Goal: Task Accomplishment & Management: Manage account settings

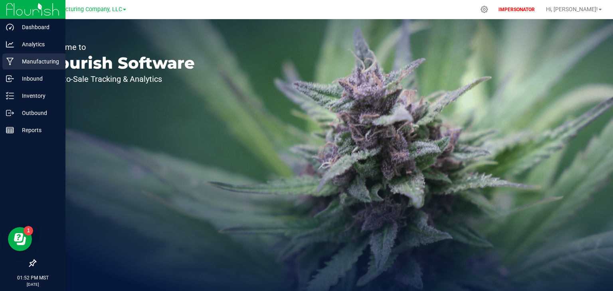
click at [22, 63] on p "Manufacturing" at bounding box center [38, 62] width 48 height 10
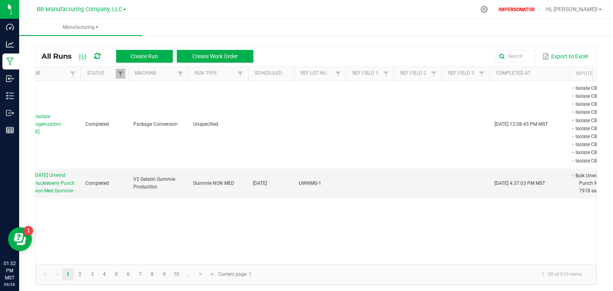
scroll to position [0, 316]
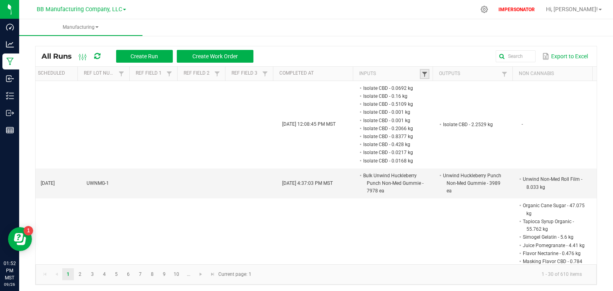
click at [421, 73] on span at bounding box center [424, 74] width 6 height 6
click at [432, 90] on input "text" at bounding box center [461, 90] width 82 height 12
paste input "Effects Wholesale Case"
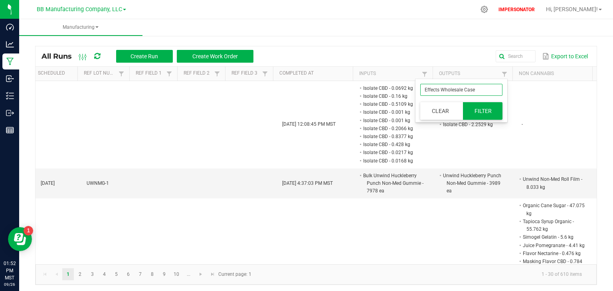
type input "Effects Wholesale Case"
click at [477, 107] on button "Filter" at bounding box center [483, 111] width 40 height 18
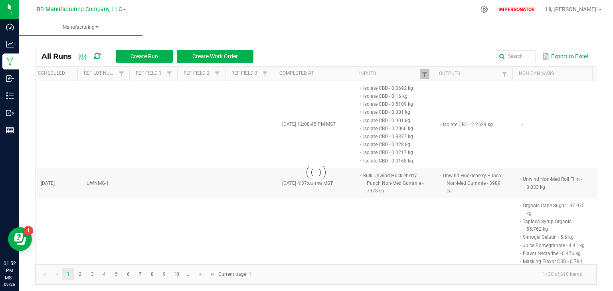
drag, startPoint x: 454, startPoint y: 261, endPoint x: 498, endPoint y: 258, distance: 43.6
click at [498, 258] on div at bounding box center [316, 172] width 561 height 183
click at [535, 70] on th "Non Cannabis" at bounding box center [552, 74] width 80 height 14
click at [566, 55] on button "Export to Excel" at bounding box center [564, 56] width 49 height 14
click at [267, 129] on div at bounding box center [316, 172] width 561 height 183
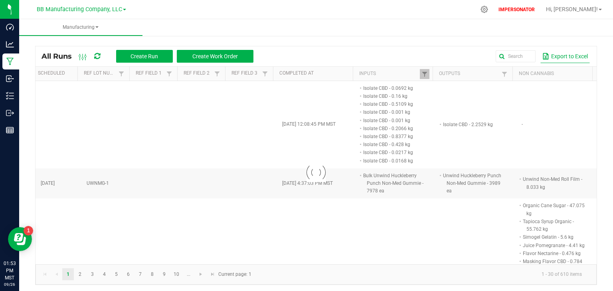
click at [565, 56] on button "Export to Excel" at bounding box center [564, 56] width 49 height 14
click at [225, 145] on div at bounding box center [316, 172] width 561 height 183
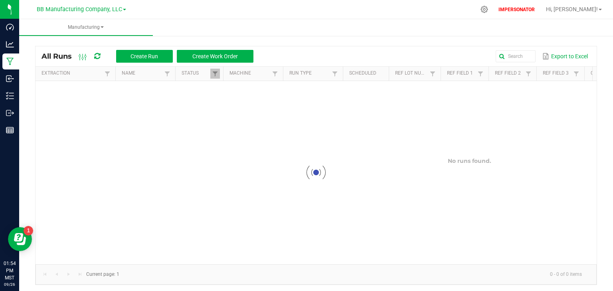
click at [325, 48] on div "All Runs Create Run Create Work Order Export to Excel" at bounding box center [316, 56] width 561 height 20
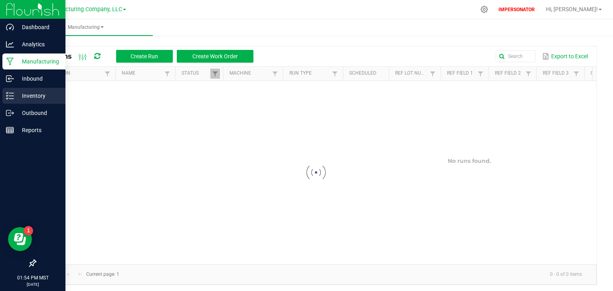
click at [27, 100] on p "Inventory" at bounding box center [38, 96] width 48 height 10
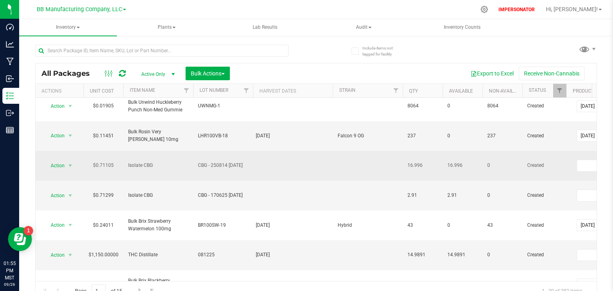
scroll to position [373, 0]
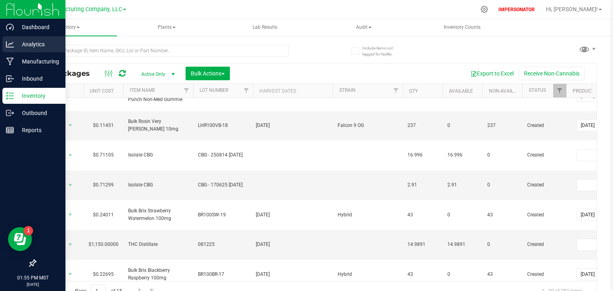
click at [23, 42] on p "Analytics" at bounding box center [38, 44] width 48 height 10
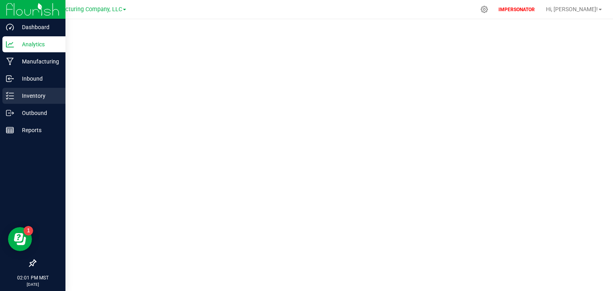
click at [19, 95] on p "Inventory" at bounding box center [38, 96] width 48 height 10
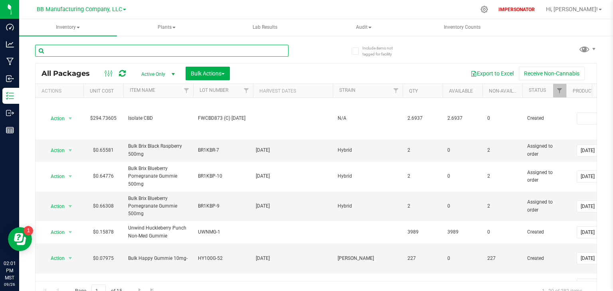
click at [75, 51] on input "text" at bounding box center [161, 51] width 253 height 12
paste input "Flavor Mango"
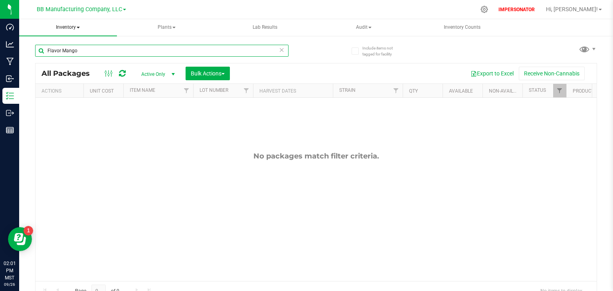
type input "Flavor Mango"
click at [71, 27] on span "Inventory" at bounding box center [68, 27] width 98 height 17
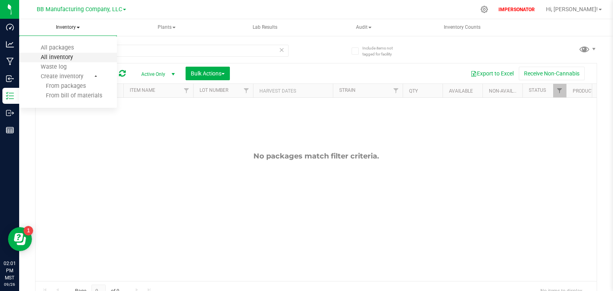
click at [68, 55] on span "All inventory" at bounding box center [57, 57] width 54 height 7
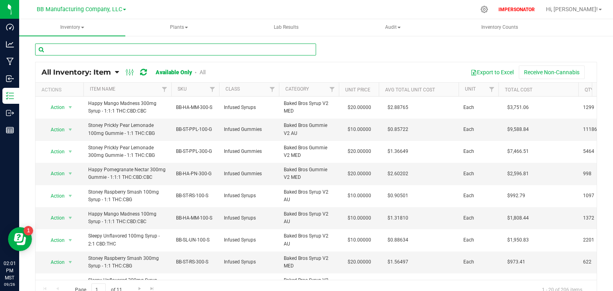
click at [63, 51] on input "text" at bounding box center [175, 49] width 281 height 12
paste input "Flavor Mango"
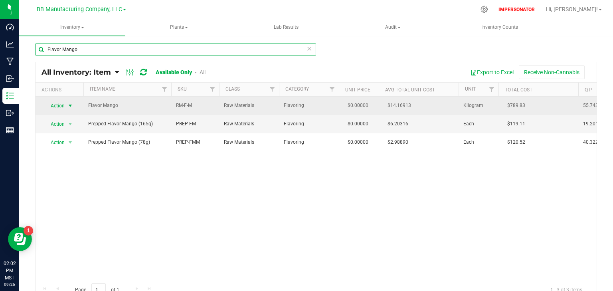
type input "Flavor Mango"
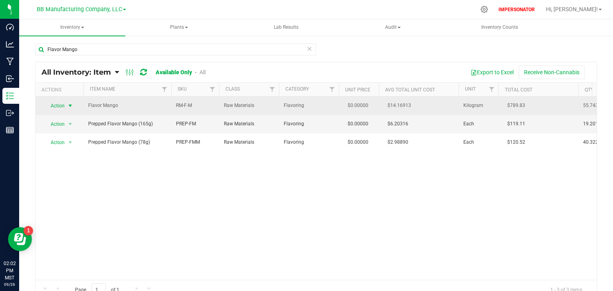
click at [54, 105] on span "Action" at bounding box center [54, 105] width 22 height 11
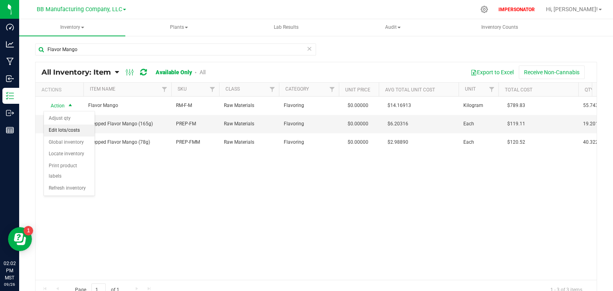
click at [61, 132] on li "Edit lots/costs" at bounding box center [69, 130] width 51 height 12
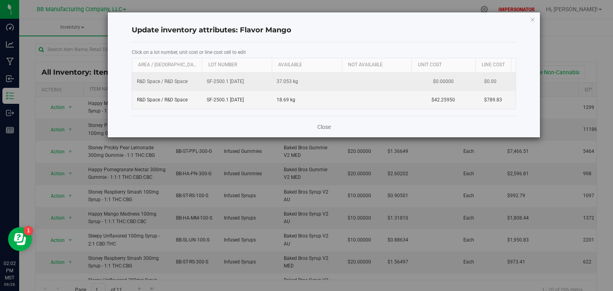
drag, startPoint x: 257, startPoint y: 81, endPoint x: 205, endPoint y: 82, distance: 52.3
click at [205, 82] on td "SF-2500.1 08.05.2025" at bounding box center [237, 82] width 70 height 18
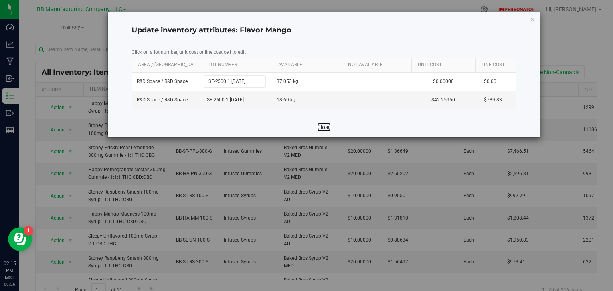
click at [327, 131] on link "Close" at bounding box center [324, 127] width 14 height 8
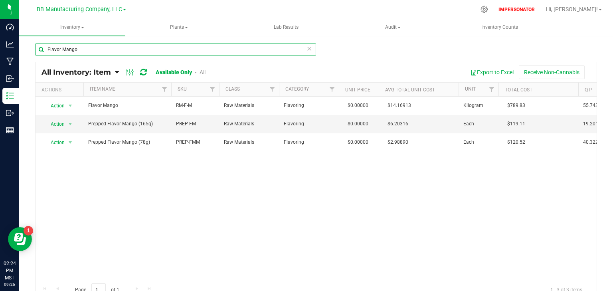
drag, startPoint x: 82, startPoint y: 48, endPoint x: 63, endPoint y: 49, distance: 19.2
click at [63, 49] on input "Flavor Mango" at bounding box center [175, 49] width 281 height 12
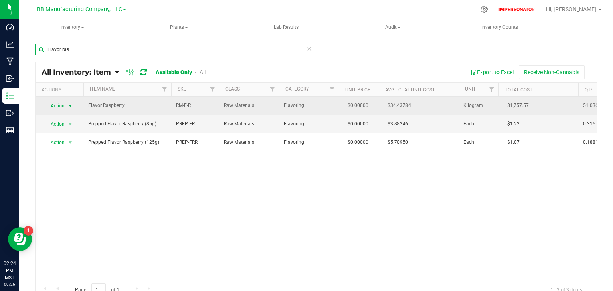
type input "Flavor ras"
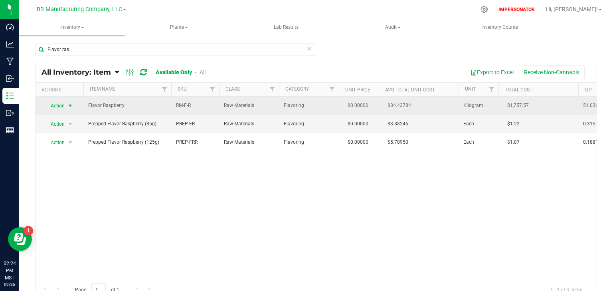
click at [64, 105] on span "Action" at bounding box center [54, 105] width 22 height 11
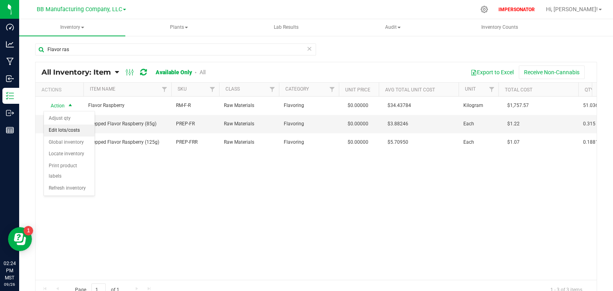
click at [61, 128] on li "Edit lots/costs" at bounding box center [69, 130] width 51 height 12
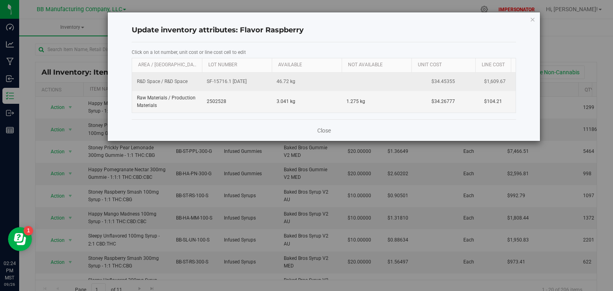
drag, startPoint x: 211, startPoint y: 79, endPoint x: 270, endPoint y: 80, distance: 59.8
click at [270, 80] on td "SF-15716.1 08.07.2025" at bounding box center [237, 82] width 70 height 18
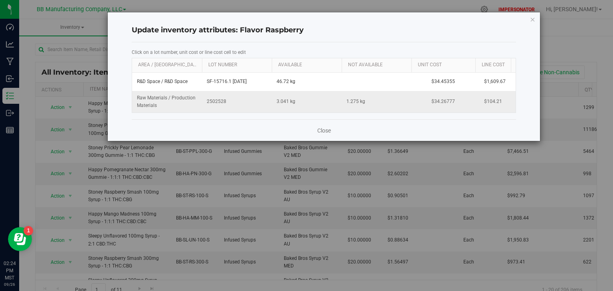
click at [246, 96] on td "2502528" at bounding box center [237, 102] width 70 height 22
click at [324, 134] on link "Close" at bounding box center [324, 130] width 14 height 8
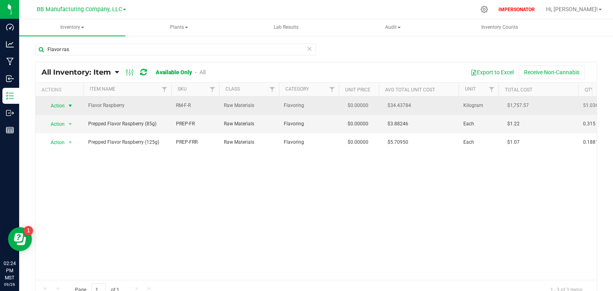
click at [58, 103] on span "Action" at bounding box center [54, 105] width 22 height 11
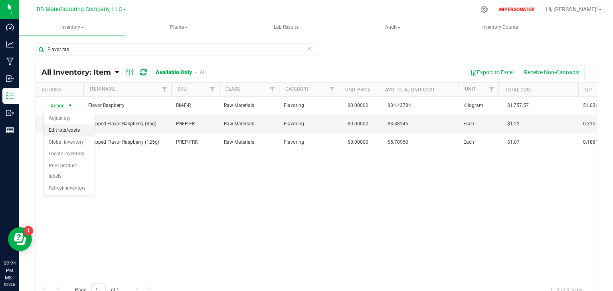
click at [66, 128] on li "Edit lots/costs" at bounding box center [69, 130] width 51 height 12
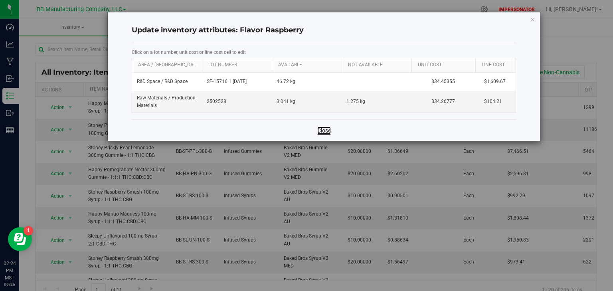
click at [324, 134] on link "Close" at bounding box center [324, 130] width 14 height 8
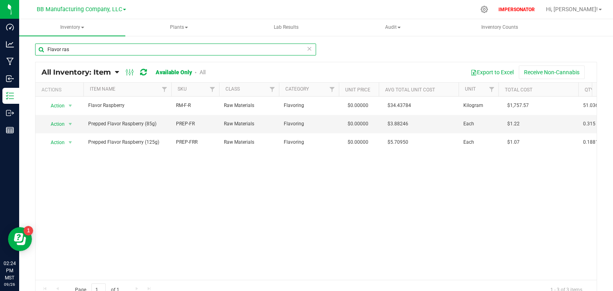
click at [73, 49] on input "Flavor ras" at bounding box center [175, 49] width 281 height 12
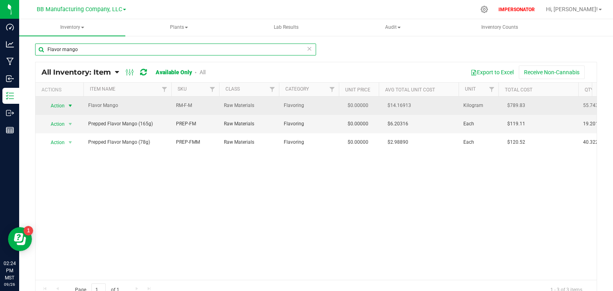
type input "Flavor mango"
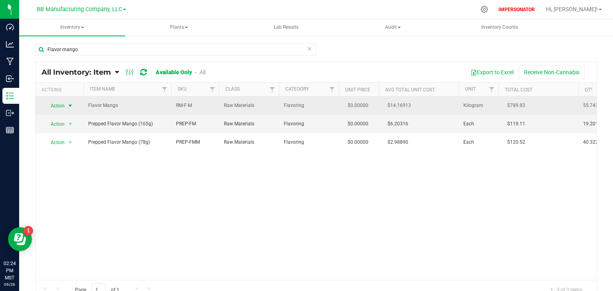
click at [59, 107] on span "Action" at bounding box center [54, 105] width 22 height 11
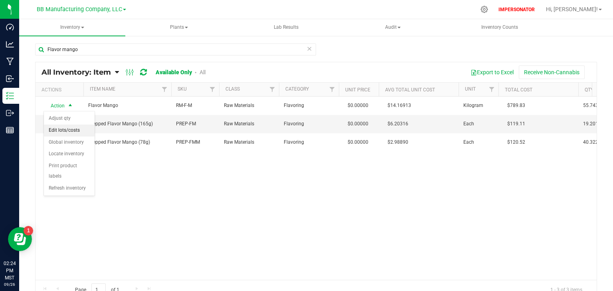
click at [59, 128] on li "Edit lots/costs" at bounding box center [69, 130] width 51 height 12
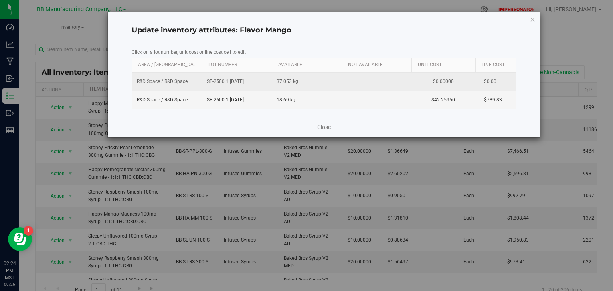
click at [253, 81] on span "SF-2500.1 08.05.2025" at bounding box center [237, 82] width 60 height 8
click at [305, 79] on td "37.053 kg" at bounding box center [307, 82] width 70 height 18
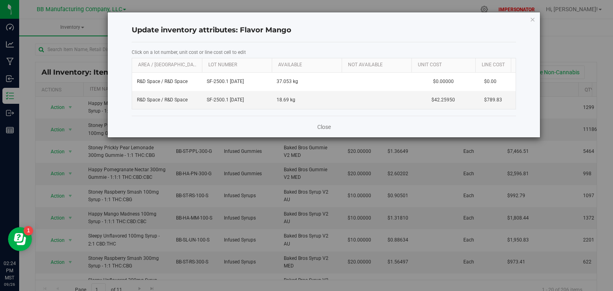
click at [256, 79] on span "SF-2500.1 08.05.2025" at bounding box center [237, 82] width 60 height 8
click at [385, 127] on div "Close" at bounding box center [324, 127] width 385 height 22
click at [322, 131] on link "Close" at bounding box center [324, 127] width 14 height 8
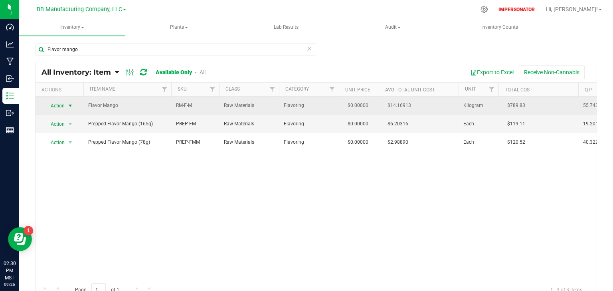
click at [61, 104] on span "Action" at bounding box center [54, 105] width 22 height 11
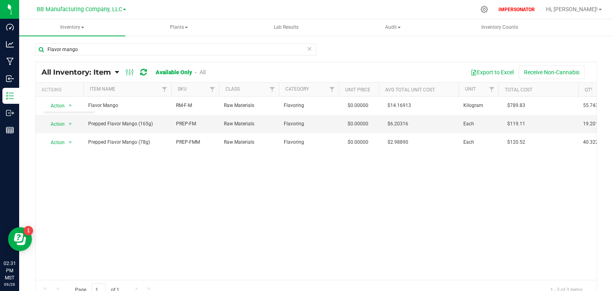
click at [372, 190] on div "Action Action Adjust qty Edit lots/costs Global inventory Locate inventory Prin…" at bounding box center [316, 188] width 561 height 183
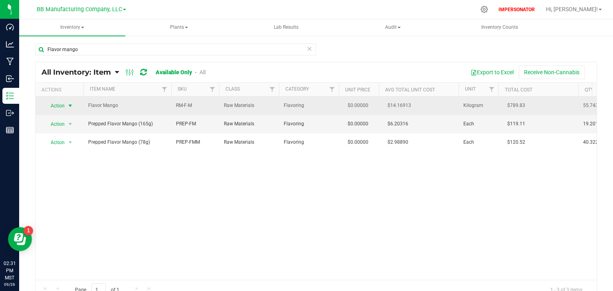
click at [63, 104] on span "Action" at bounding box center [54, 105] width 22 height 11
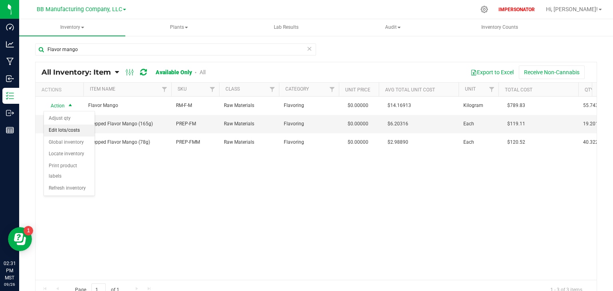
click at [62, 130] on li "Edit lots/costs" at bounding box center [69, 130] width 51 height 12
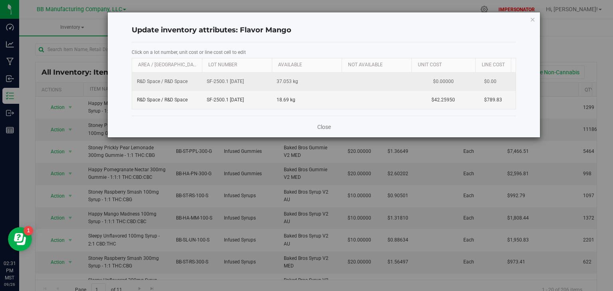
click at [357, 83] on td at bounding box center [377, 82] width 70 height 18
drag, startPoint x: 412, startPoint y: 84, endPoint x: 490, endPoint y: 83, distance: 77.4
click at [490, 83] on tr "R&D Space / R&D Space SF-2500.1 08.05.2025 37.053 kg $0.00000 $0.00" at bounding box center [335, 82] width 407 height 18
click at [503, 83] on td "$0.00" at bounding box center [507, 82] width 64 height 18
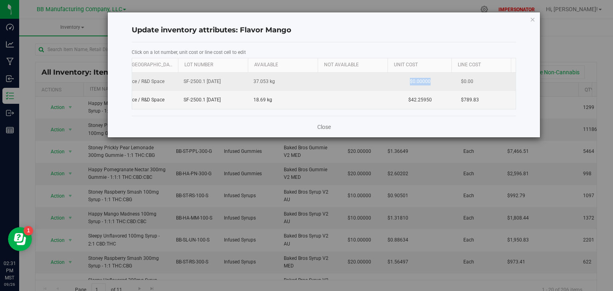
drag, startPoint x: 433, startPoint y: 79, endPoint x: 365, endPoint y: 79, distance: 67.8
click at [365, 79] on tr "R&D Space / R&D Space SF-2500.1 08.05.2025 37.053 kg $0.00000 $0.00" at bounding box center [312, 82] width 407 height 18
drag, startPoint x: 286, startPoint y: 79, endPoint x: 172, endPoint y: 81, distance: 113.7
click at [172, 81] on tr "R&D Space / R&D Space SF-2500.1 08.05.2025 37.053 kg $0.00000 $0.00" at bounding box center [312, 82] width 407 height 18
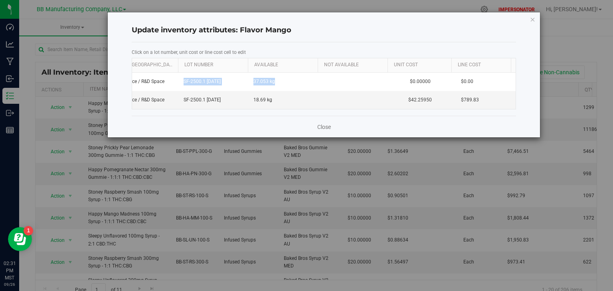
scroll to position [0, 0]
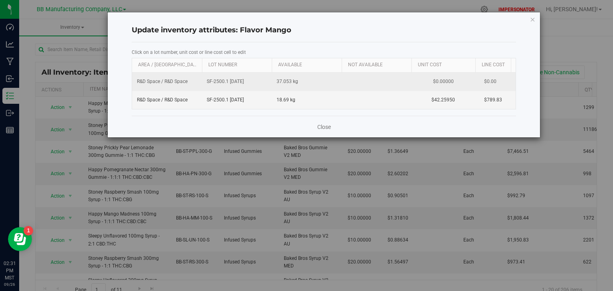
click at [357, 77] on td at bounding box center [377, 82] width 70 height 18
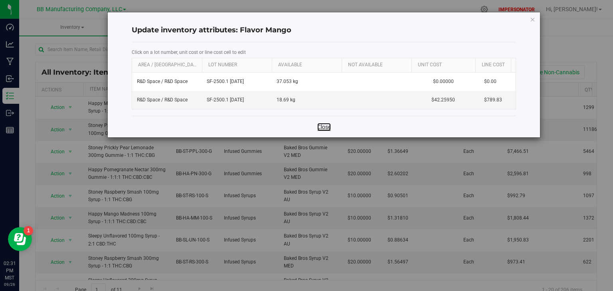
click at [324, 131] on link "Close" at bounding box center [324, 127] width 14 height 8
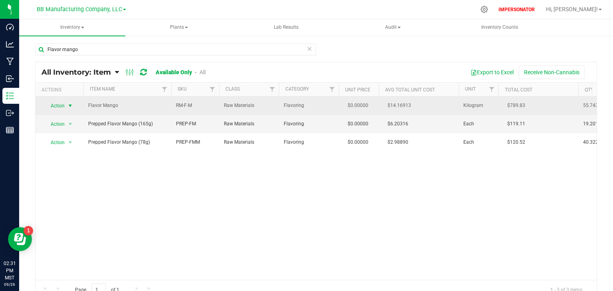
click at [55, 104] on span "Action" at bounding box center [54, 105] width 22 height 11
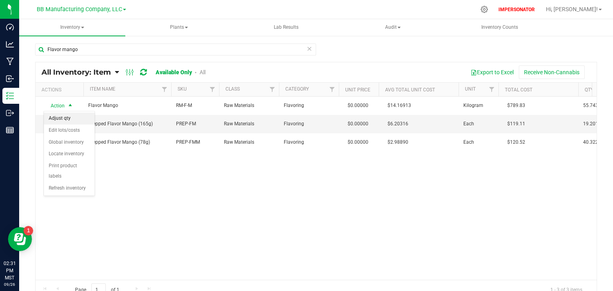
click at [67, 121] on li "Adjust qty" at bounding box center [69, 119] width 51 height 12
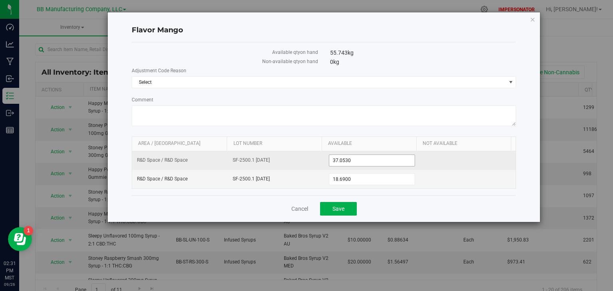
click at [353, 160] on span "37.0530 37.053" at bounding box center [372, 160] width 86 height 12
click at [355, 160] on input "37.053" at bounding box center [371, 160] width 85 height 11
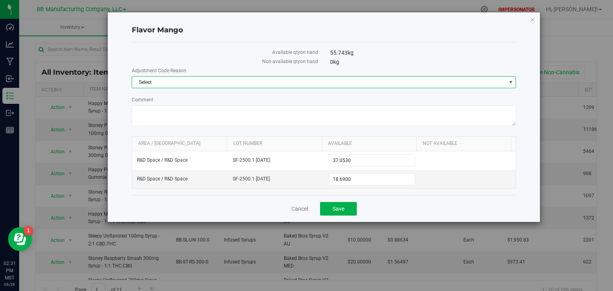
click at [177, 81] on span "Select" at bounding box center [319, 82] width 374 height 11
click at [189, 55] on label "Available qty on hand" at bounding box center [225, 52] width 186 height 7
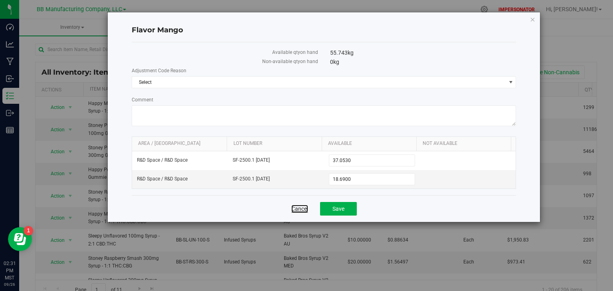
click at [296, 209] on link "Cancel" at bounding box center [299, 209] width 17 height 8
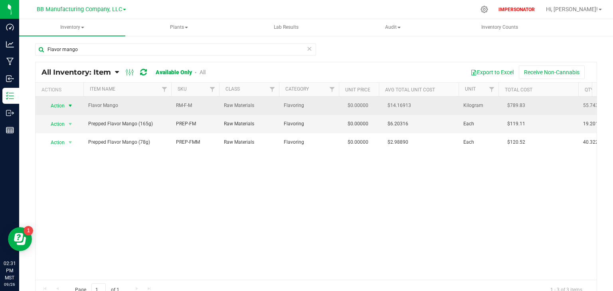
click at [53, 104] on span "Action" at bounding box center [54, 105] width 22 height 11
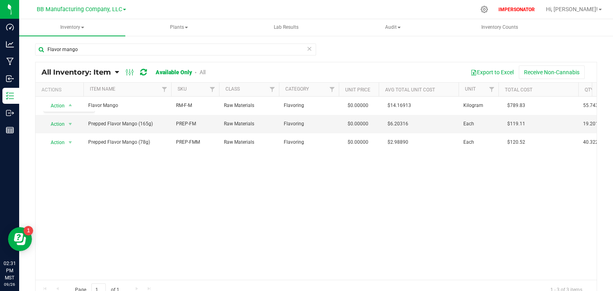
click at [211, 188] on div "Action Action Adjust qty Edit lots/costs Global inventory Locate inventory Prin…" at bounding box center [316, 188] width 561 height 183
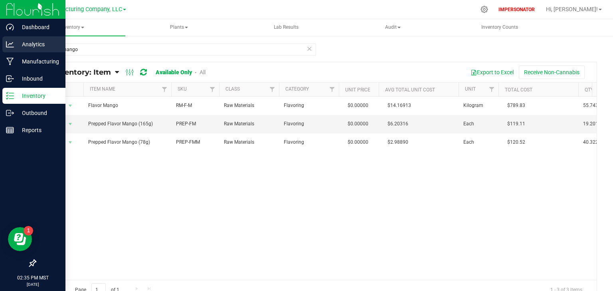
click at [28, 45] on p "Analytics" at bounding box center [38, 44] width 48 height 10
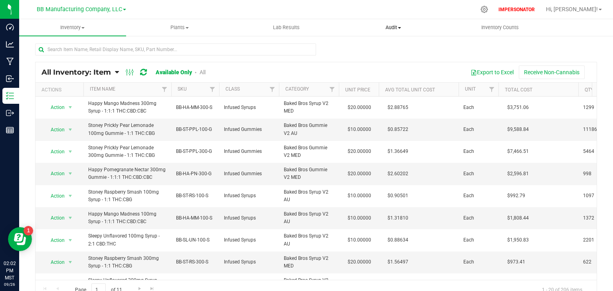
click at [395, 29] on span "Audit" at bounding box center [393, 27] width 106 height 7
click at [376, 49] on span "Inventory auditing" at bounding box center [374, 48] width 68 height 7
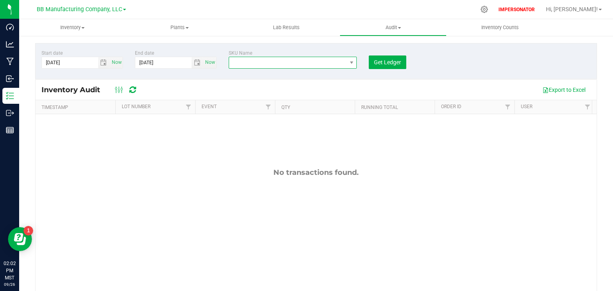
click at [249, 63] on span "NO DATA FOUND" at bounding box center [288, 62] width 118 height 11
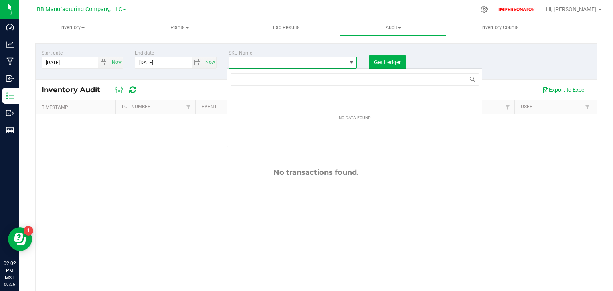
scroll to position [12, 127]
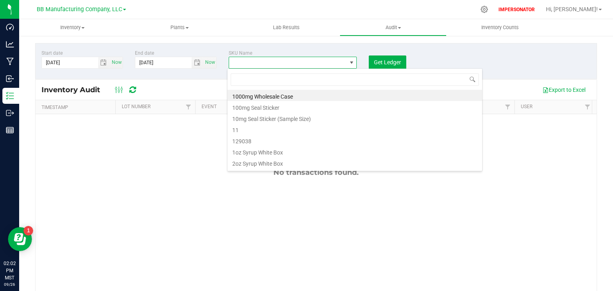
type input "Flavor Mango"
click at [244, 93] on li "Flavor Mango" at bounding box center [354, 95] width 255 height 11
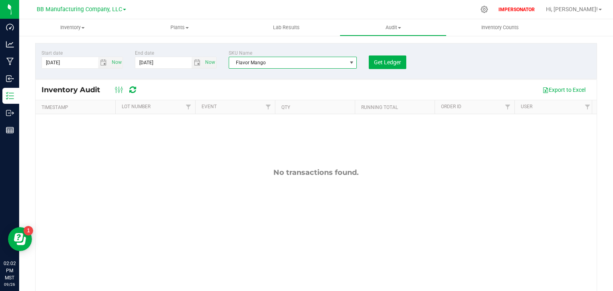
click at [226, 168] on div "No transactions found." at bounding box center [316, 172] width 561 height 9
click at [397, 64] on span "Get Ledger" at bounding box center [387, 62] width 27 height 6
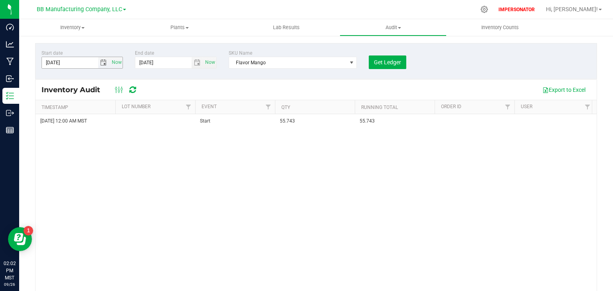
click at [103, 63] on span "select" at bounding box center [103, 62] width 6 height 6
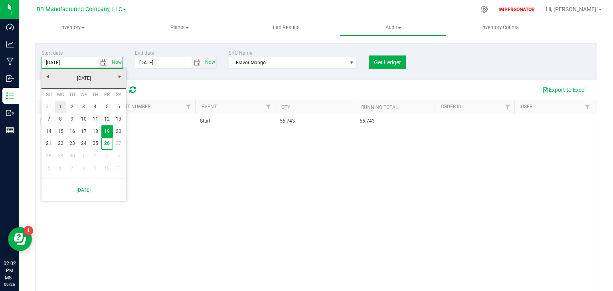
click at [61, 108] on link "1" at bounding box center [61, 107] width 12 height 12
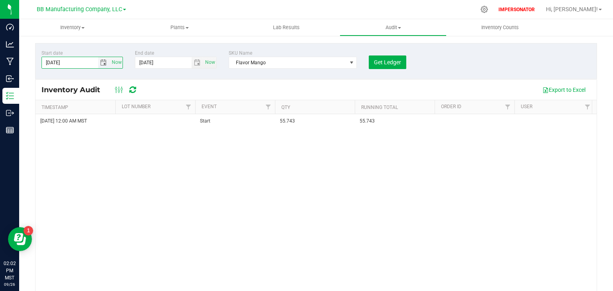
click at [49, 63] on input "9/1/2025" at bounding box center [70, 62] width 56 height 11
click at [384, 63] on span "Get Ledger" at bounding box center [387, 62] width 27 height 6
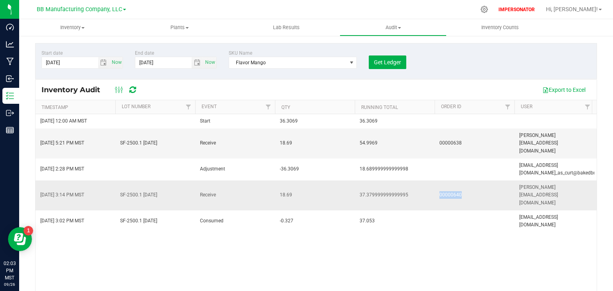
drag, startPoint x: 462, startPoint y: 164, endPoint x: 436, endPoint y: 164, distance: 25.9
click at [436, 180] on td "00000640" at bounding box center [474, 195] width 80 height 30
copy span "00000640"
click at [103, 62] on span "select" at bounding box center [103, 62] width 6 height 6
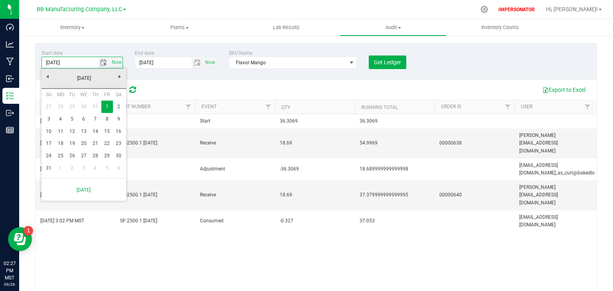
click at [46, 61] on input "8/1/2025" at bounding box center [70, 62] width 56 height 11
click at [48, 62] on input "8/1/2025" at bounding box center [70, 62] width 56 height 11
type input "7/1/2025"
click at [204, 69] on div "Start date 7/1/2025 Now End date 9/26/2025 Now SKU Name Flavor Mango Get Ledger" at bounding box center [316, 61] width 562 height 36
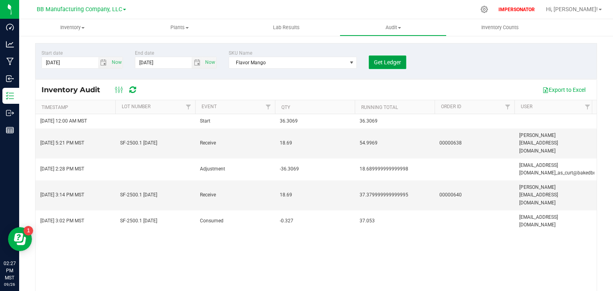
click at [374, 65] on span "Get Ledger" at bounding box center [387, 62] width 27 height 6
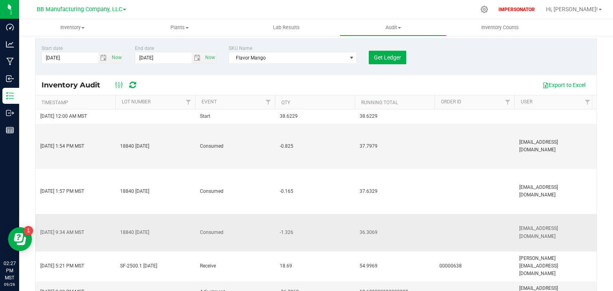
scroll to position [6, 0]
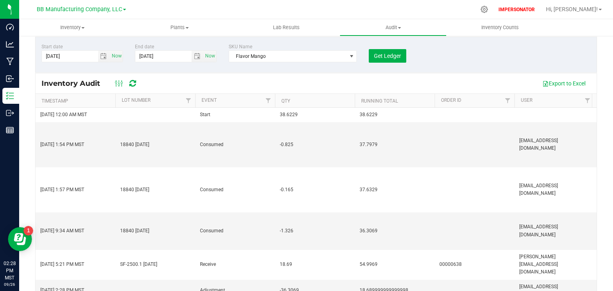
drag, startPoint x: 408, startPoint y: 246, endPoint x: 346, endPoint y: 249, distance: 61.5
click at [120, 83] on icon at bounding box center [119, 84] width 9 height 10
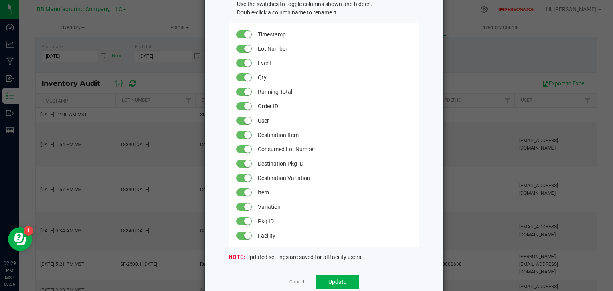
scroll to position [73, 0]
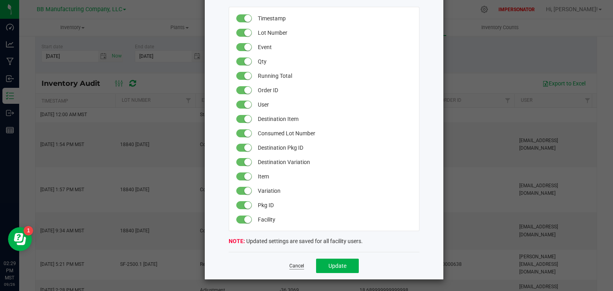
click at [292, 268] on link "Cancel" at bounding box center [296, 266] width 15 height 7
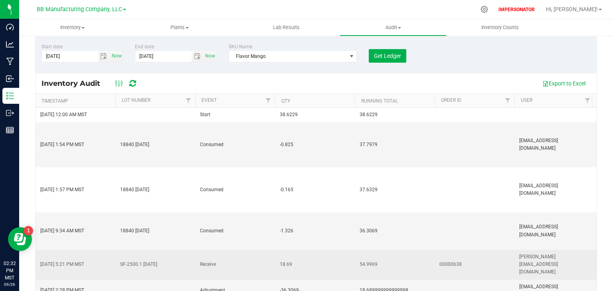
drag, startPoint x: 170, startPoint y: 216, endPoint x: 115, endPoint y: 219, distance: 54.7
click at [115, 250] on td "SF-2500.1 08.05.2025" at bounding box center [155, 265] width 80 height 30
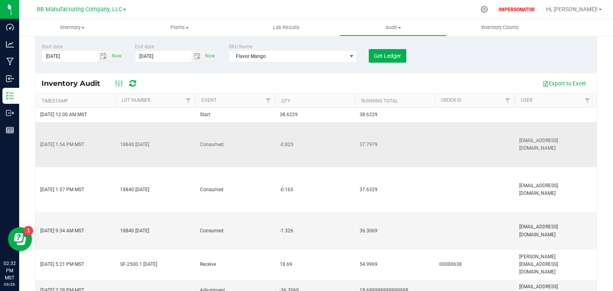
copy span "SF-2500.1 08.05.2025"
click at [189, 100] on span "Filter" at bounding box center [188, 100] width 6 height 6
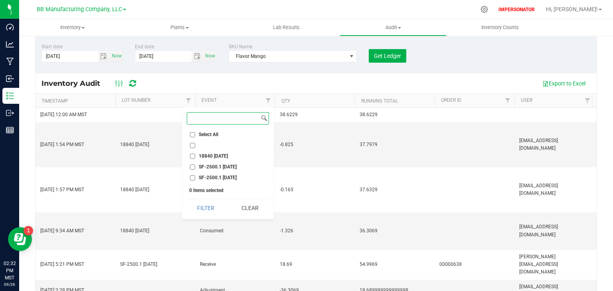
click at [209, 120] on input at bounding box center [223, 119] width 72 height 12
paste input "SF-2500.1 08.05.2025"
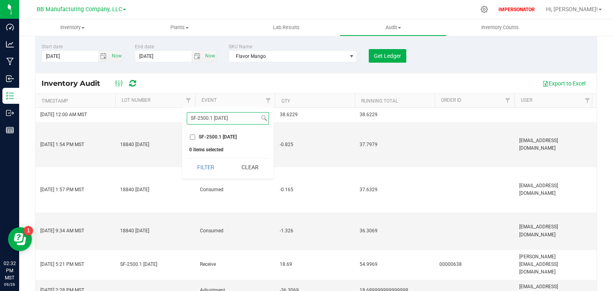
type input "SF-2500.1 08.05.2025"
click at [188, 136] on li "SF-2500.1 08.05.2025" at bounding box center [228, 137] width 82 height 8
click at [190, 136] on input "SF-2500.1 08.05.2025" at bounding box center [192, 136] width 5 height 5
click at [207, 167] on button "Filter" at bounding box center [206, 167] width 38 height 18
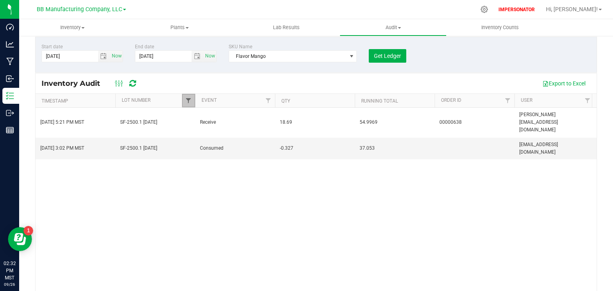
click at [190, 103] on span "Filter" at bounding box center [188, 100] width 6 height 6
click at [194, 137] on input "SF-2500.1 08.05.2025" at bounding box center [192, 136] width 5 height 5
checkbox input "false"
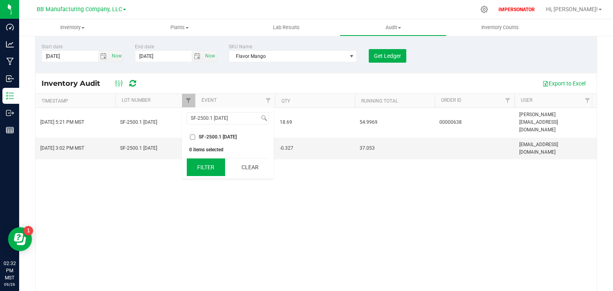
click at [201, 168] on button "Filter" at bounding box center [206, 167] width 38 height 18
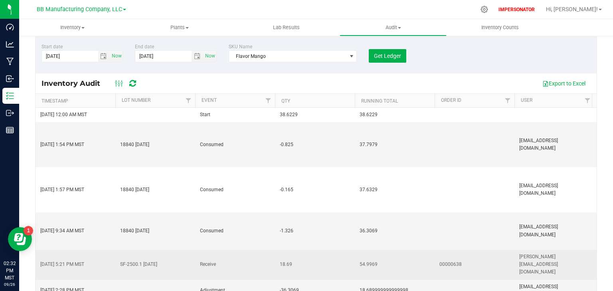
scroll to position [0, 0]
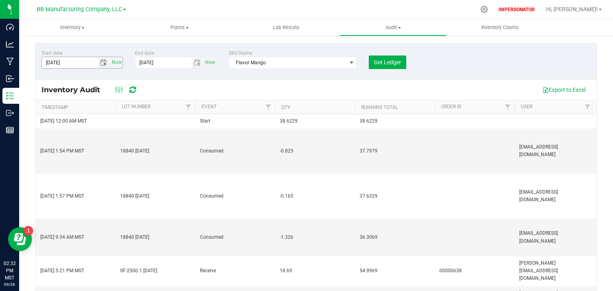
click at [52, 61] on input "7/1/2025" at bounding box center [70, 62] width 56 height 11
click at [99, 62] on span "select" at bounding box center [104, 62] width 12 height 11
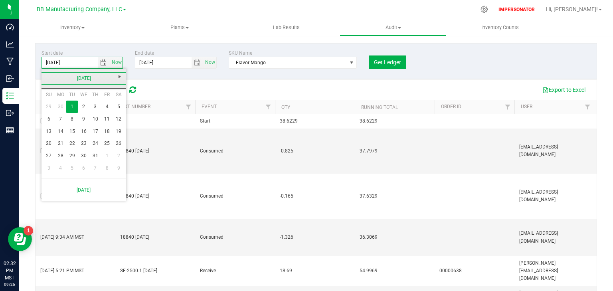
click at [47, 77] on link "July 2025" at bounding box center [84, 78] width 86 height 12
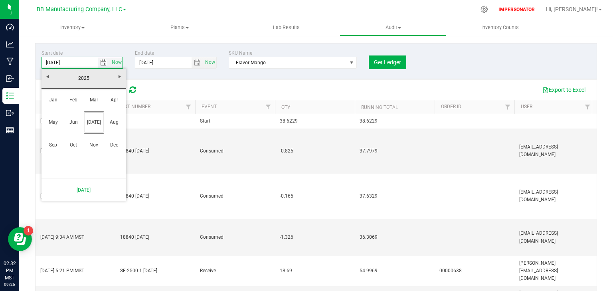
click at [49, 60] on input "7/1/2025" at bounding box center [70, 62] width 56 height 11
click at [48, 60] on input "7/1/2025" at bounding box center [70, 62] width 56 height 11
click at [391, 57] on button "Get Ledger" at bounding box center [388, 62] width 38 height 14
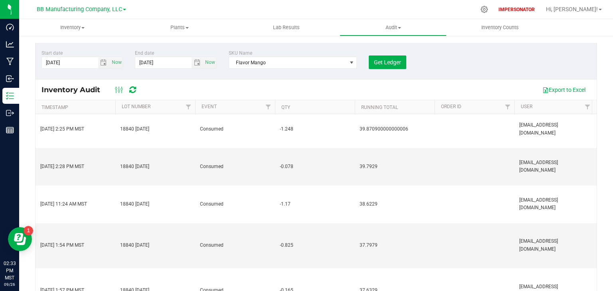
scroll to position [32, 0]
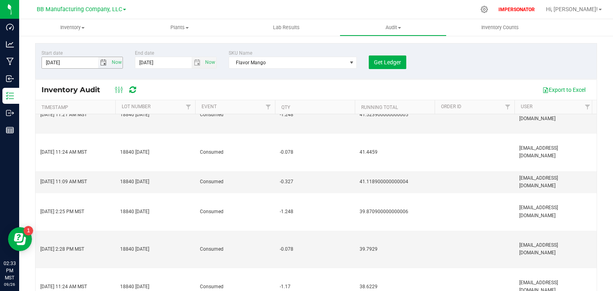
click at [103, 64] on span "select" at bounding box center [103, 62] width 6 height 6
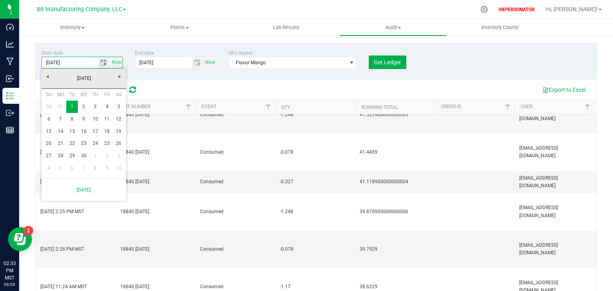
click at [75, 63] on input "4/1/2025" at bounding box center [70, 62] width 56 height 11
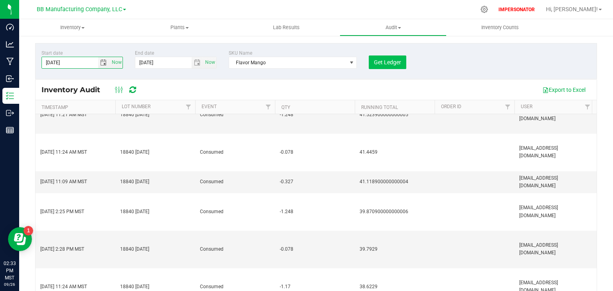
type input "4/1/2024"
click at [378, 65] on span "Get Ledger" at bounding box center [387, 62] width 27 height 6
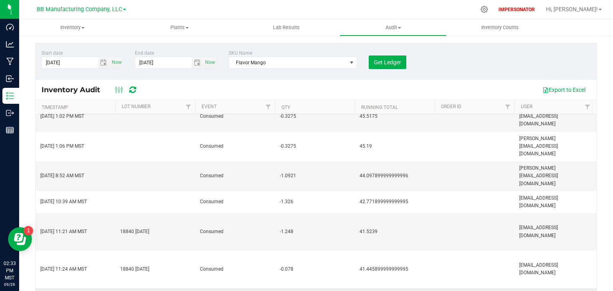
scroll to position [459, 0]
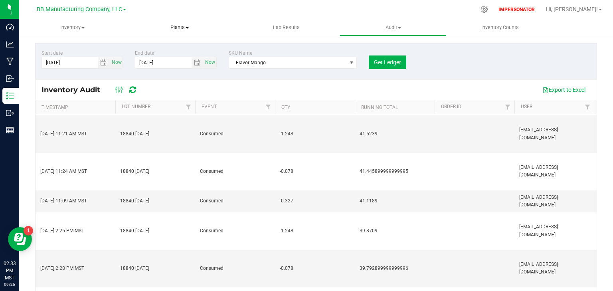
click at [225, 34] on uib-tab-heading "Plants All plants Waste log" at bounding box center [179, 28] width 106 height 16
drag, startPoint x: 489, startPoint y: 55, endPoint x: 484, endPoint y: 58, distance: 6.4
click at [489, 55] on div "Start date 4/1/2024 Now End date 9/26/2025 Now SKU Name Flavor Mango Get Ledger" at bounding box center [316, 61] width 562 height 36
click at [288, 62] on span "Flavor Mango" at bounding box center [288, 62] width 118 height 11
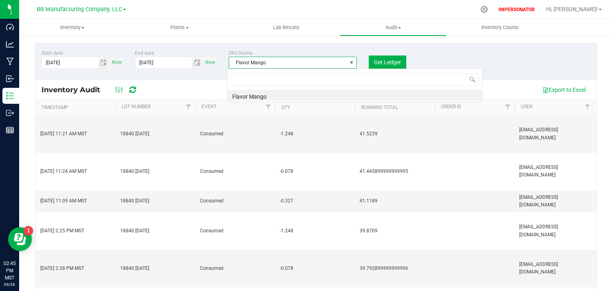
scroll to position [12, 127]
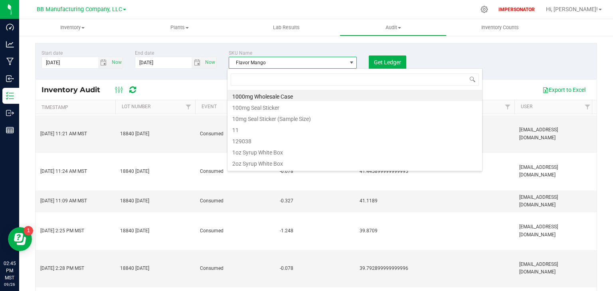
type input "231697 04.15.2025"
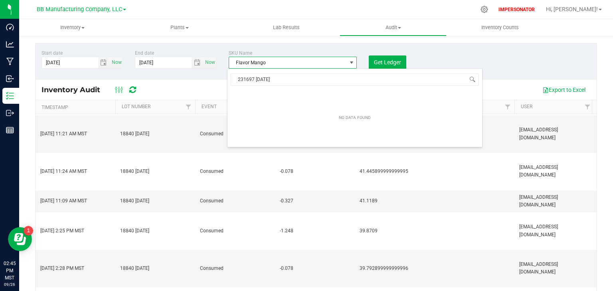
drag, startPoint x: 290, startPoint y: 78, endPoint x: 229, endPoint y: 80, distance: 60.3
click at [229, 80] on span "231697 04.15.2025" at bounding box center [354, 79] width 255 height 19
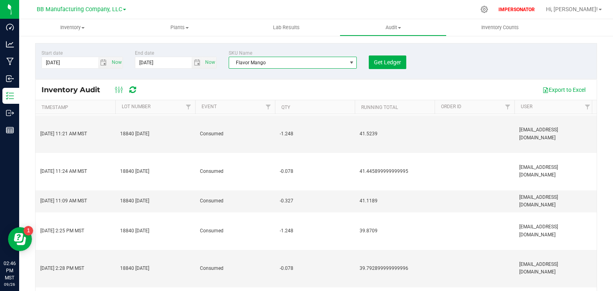
click at [259, 64] on span "Flavor Mango" at bounding box center [288, 62] width 118 height 11
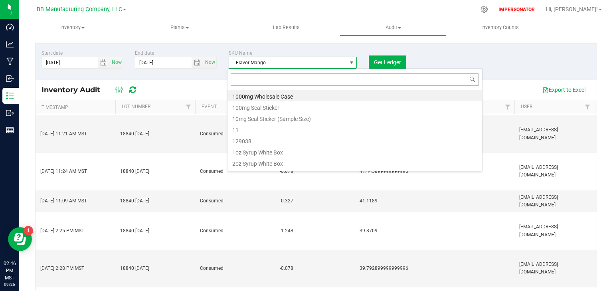
click at [249, 81] on input at bounding box center [355, 79] width 248 height 12
click at [251, 77] on input at bounding box center [355, 79] width 248 height 12
click at [280, 64] on span "Flavor Mango" at bounding box center [288, 62] width 118 height 11
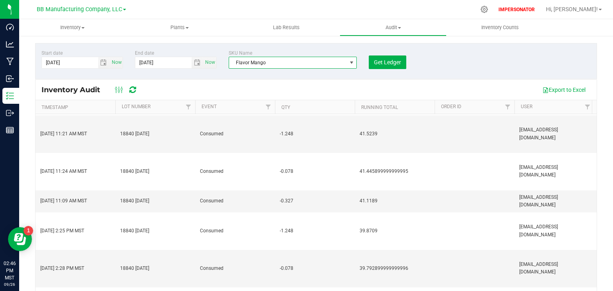
click at [271, 64] on span "Flavor Mango" at bounding box center [288, 62] width 118 height 11
click at [253, 64] on span "Flavor Mango" at bounding box center [288, 62] width 118 height 11
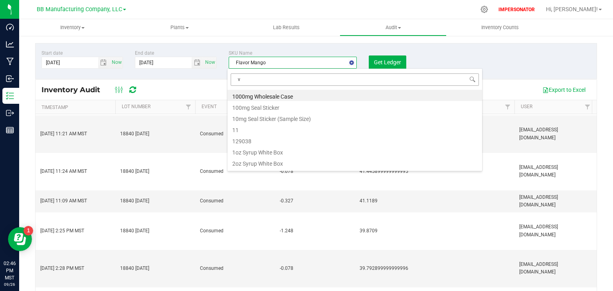
scroll to position [412, 0]
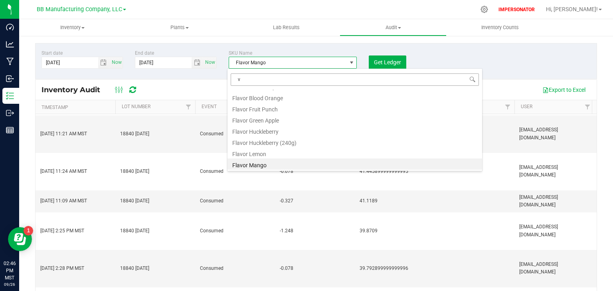
drag, startPoint x: 245, startPoint y: 83, endPoint x: 231, endPoint y: 79, distance: 13.8
click at [231, 79] on input "v" at bounding box center [355, 79] width 248 height 12
type input "effe"
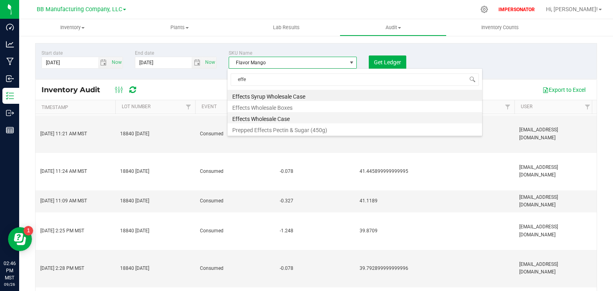
click at [260, 117] on li "Effects Wholesale Case" at bounding box center [354, 117] width 255 height 11
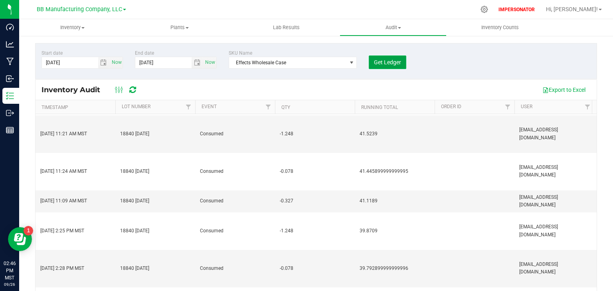
click at [379, 67] on button "Get Ledger" at bounding box center [388, 62] width 38 height 14
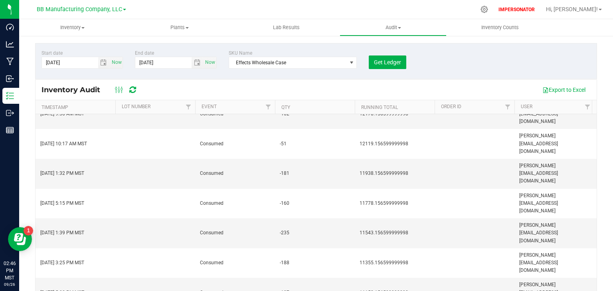
scroll to position [4819, 0]
drag, startPoint x: 162, startPoint y: 206, endPoint x: 118, endPoint y: 205, distance: 44.7
copy span "231697 04.15.2025"
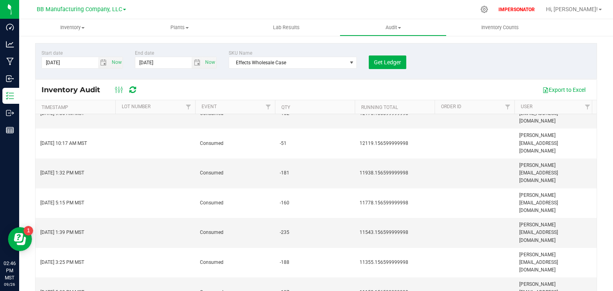
drag, startPoint x: 464, startPoint y: 205, endPoint x: 433, endPoint y: 206, distance: 31.1
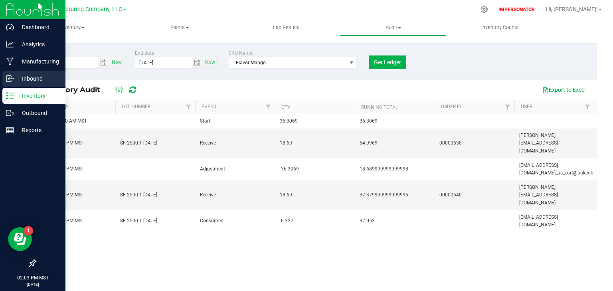
click at [28, 76] on p "Inbound" at bounding box center [38, 79] width 48 height 10
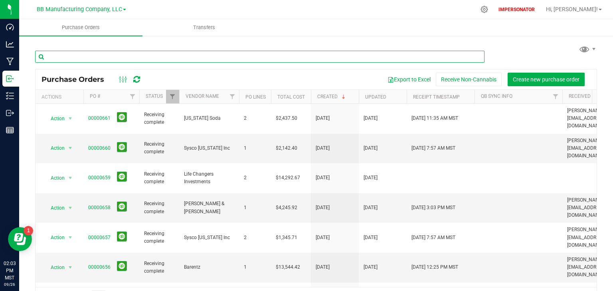
click at [113, 59] on input "text" at bounding box center [259, 57] width 449 height 12
paste input "00000640"
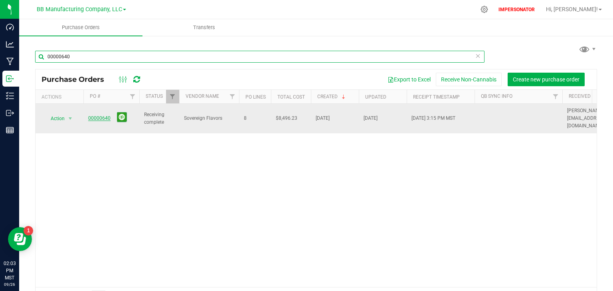
type input "00000640"
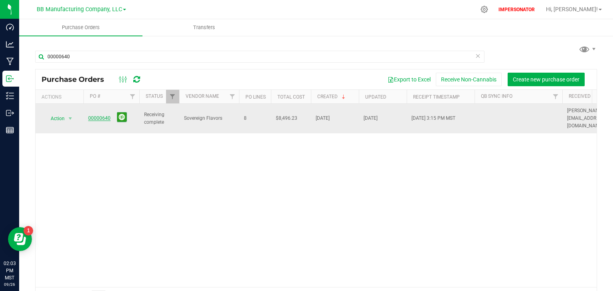
click at [101, 115] on link "00000640" at bounding box center [99, 118] width 22 height 6
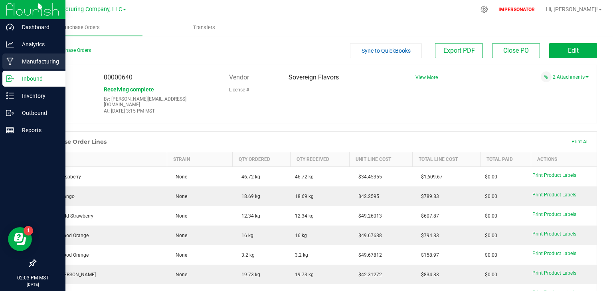
click at [26, 59] on p "Manufacturing" at bounding box center [38, 62] width 48 height 10
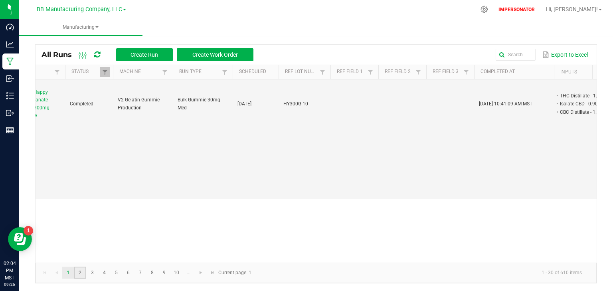
click at [82, 273] on link "2" at bounding box center [80, 273] width 12 height 12
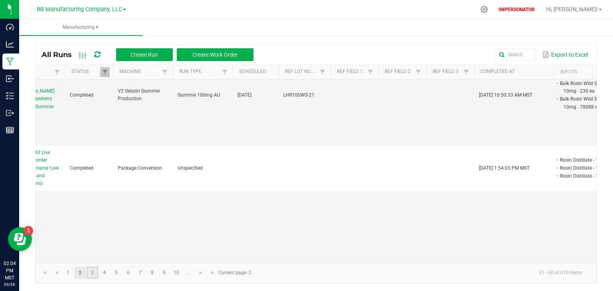
click at [95, 271] on link "3" at bounding box center [93, 273] width 12 height 12
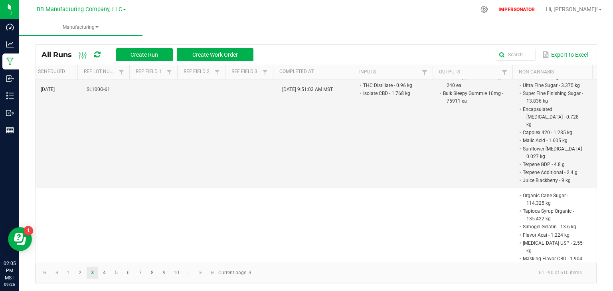
scroll to position [2841, 316]
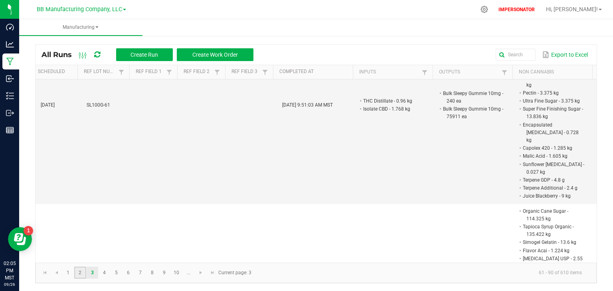
click at [79, 273] on link "2" at bounding box center [80, 273] width 12 height 12
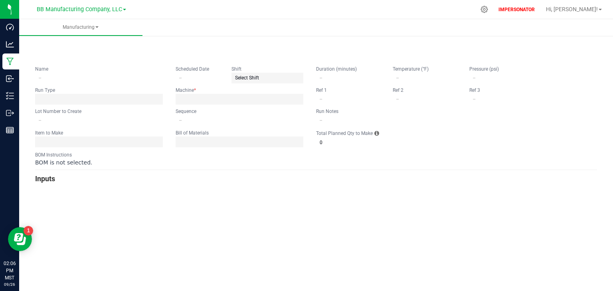
type input "[DATE] Happy Mango Madness 100mg Syrup"
type input "09/02/2025"
type input "HY100S-8"
type input "0"
type input "1"
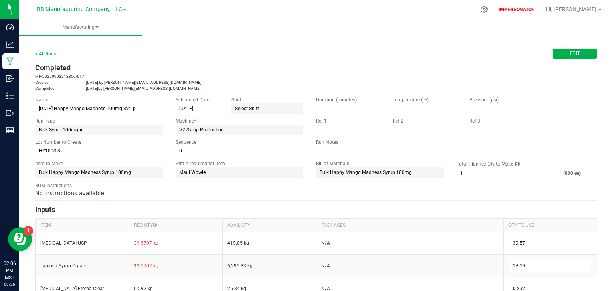
click at [571, 53] on span "Edit" at bounding box center [575, 53] width 10 height 7
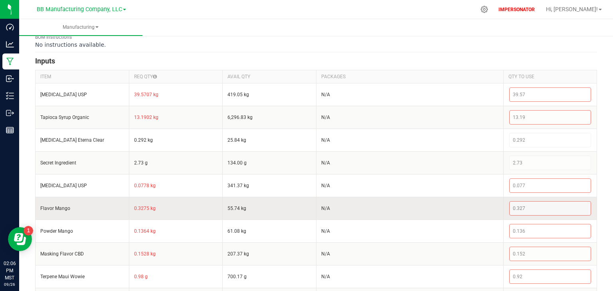
scroll to position [160, 0]
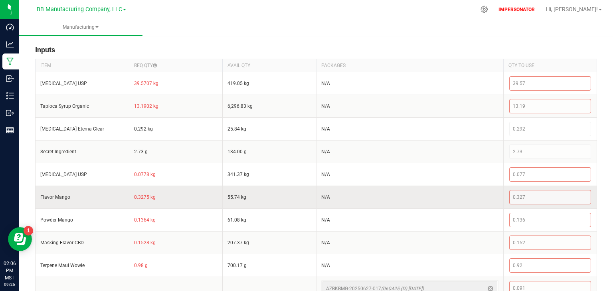
click at [534, 194] on div "0.327" at bounding box center [550, 197] width 82 height 14
click at [517, 195] on div "0.327" at bounding box center [550, 197] width 82 height 14
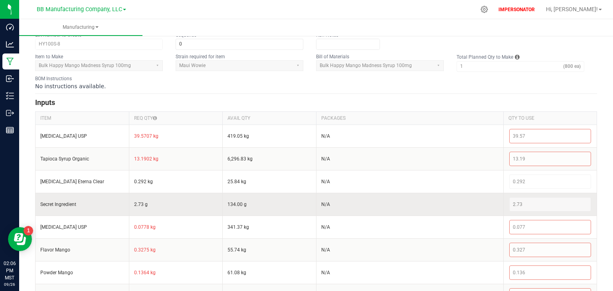
scroll to position [0, 0]
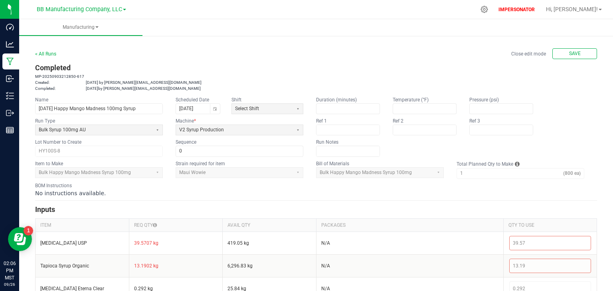
click at [226, 190] on div "No instructions available." at bounding box center [316, 193] width 562 height 8
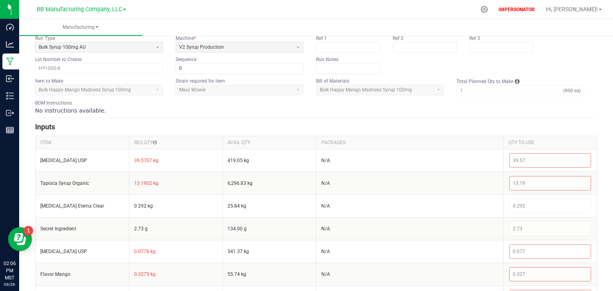
scroll to position [128, 0]
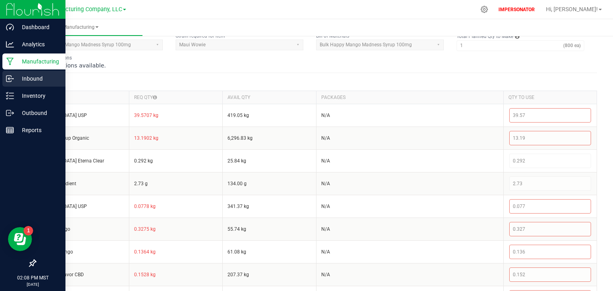
click at [24, 75] on p "Inbound" at bounding box center [38, 79] width 48 height 10
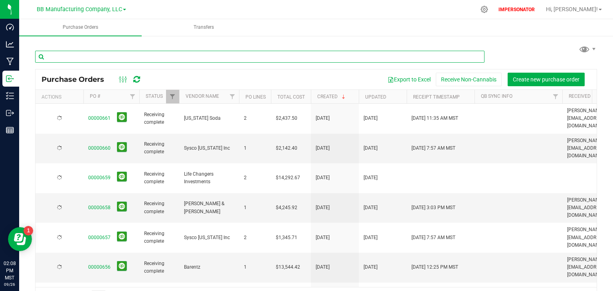
click at [107, 55] on input "text" at bounding box center [259, 57] width 449 height 12
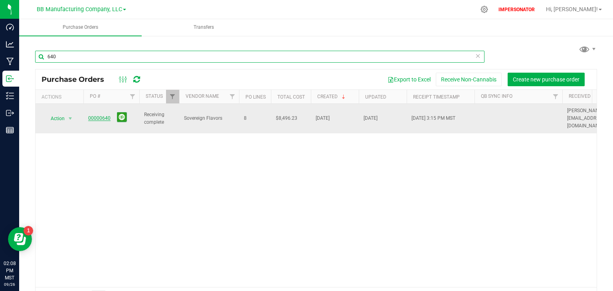
type input "640"
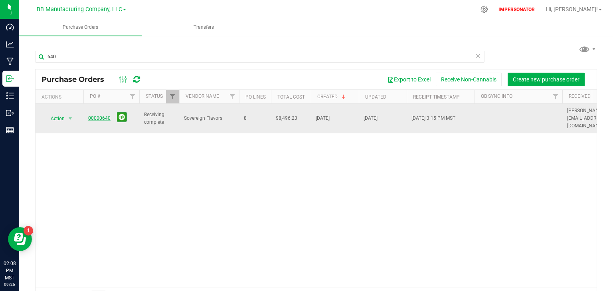
click at [92, 115] on link "00000640" at bounding box center [99, 118] width 22 height 6
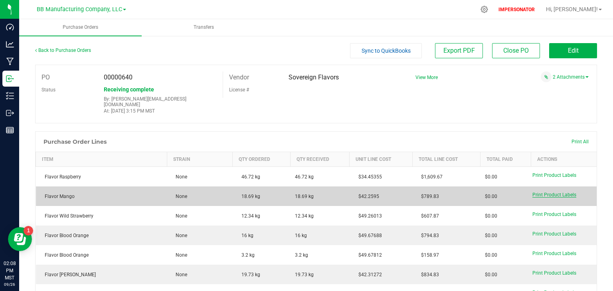
click at [559, 192] on span "Print Product Labels" at bounding box center [554, 195] width 44 height 6
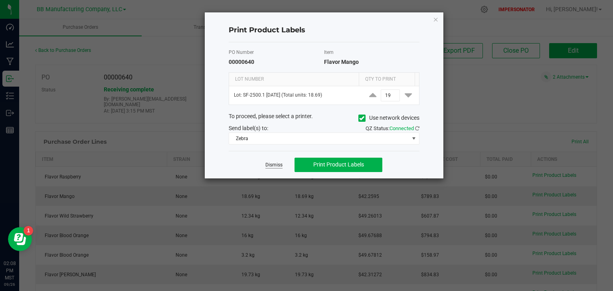
click at [273, 166] on link "Dismiss" at bounding box center [273, 165] width 17 height 7
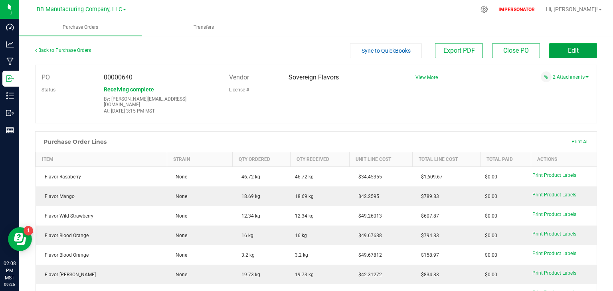
click at [570, 49] on span "Edit" at bounding box center [573, 51] width 11 height 8
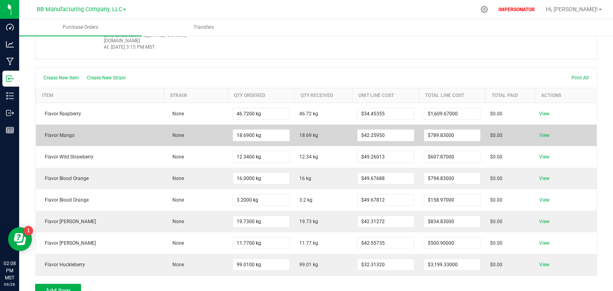
scroll to position [96, 0]
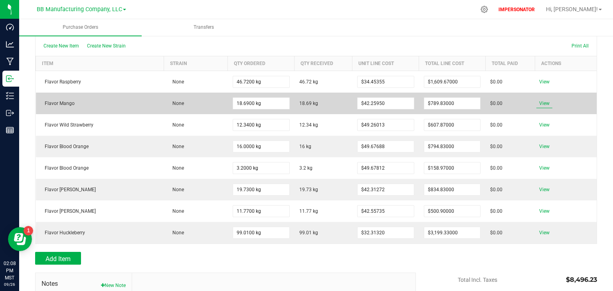
click at [539, 99] on span "View" at bounding box center [544, 104] width 16 height 10
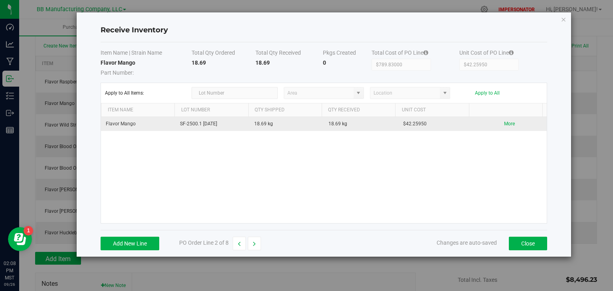
click at [148, 125] on td "Flavor Mango" at bounding box center [138, 124] width 74 height 14
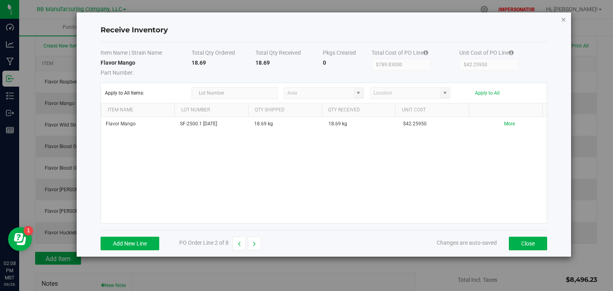
click at [563, 20] on icon "Close modal" at bounding box center [564, 19] width 6 height 10
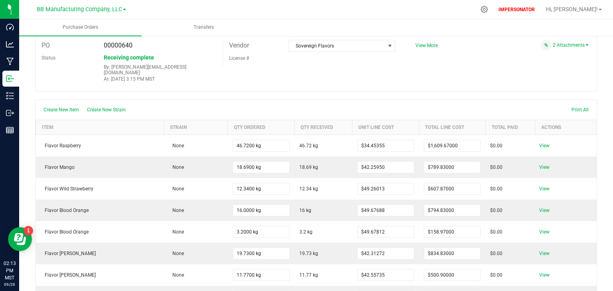
scroll to position [0, 0]
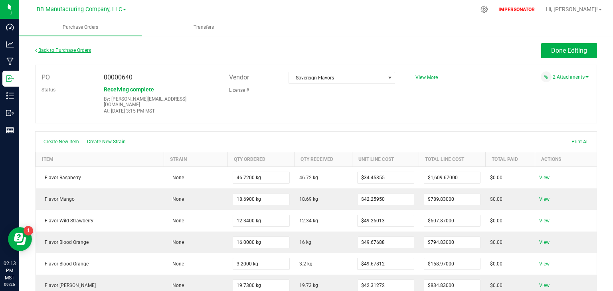
click at [73, 50] on link "Back to Purchase Orders" at bounding box center [63, 50] width 56 height 6
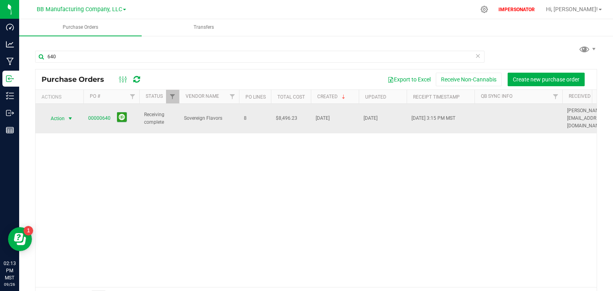
click at [62, 115] on span "Action" at bounding box center [54, 118] width 22 height 11
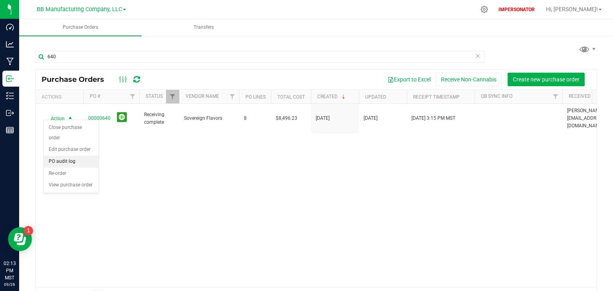
click at [61, 156] on li "PO audit log" at bounding box center [71, 162] width 55 height 12
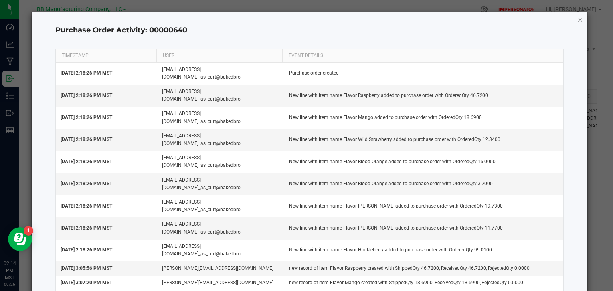
click at [577, 20] on icon "button" at bounding box center [580, 19] width 6 height 10
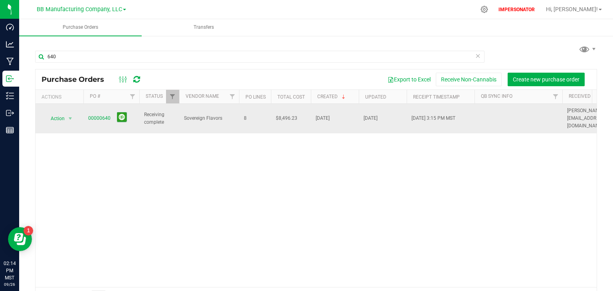
click at [223, 114] on span "Sovereign Flavors" at bounding box center [209, 118] width 50 height 8
click at [58, 115] on span "Action" at bounding box center [54, 118] width 22 height 11
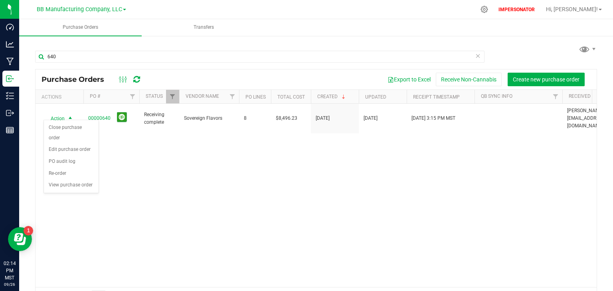
click at [192, 176] on div "Action Action Close purchase order Edit purchase order PO audit log Re-order Vi…" at bounding box center [316, 195] width 561 height 183
click at [170, 161] on div "Action Action Close purchase order Edit purchase order PO audit log Re-order Vi…" at bounding box center [316, 195] width 561 height 183
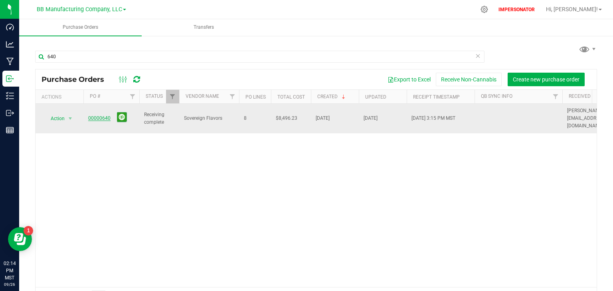
click at [104, 115] on link "00000640" at bounding box center [99, 118] width 22 height 6
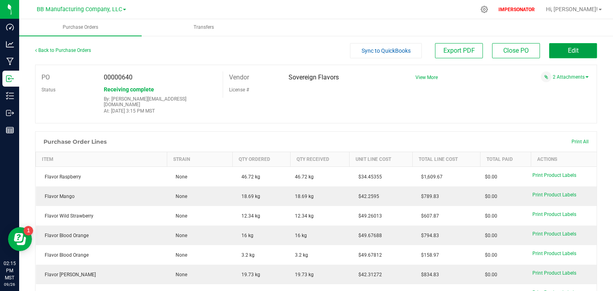
click at [568, 54] on span "Edit" at bounding box center [573, 51] width 11 height 8
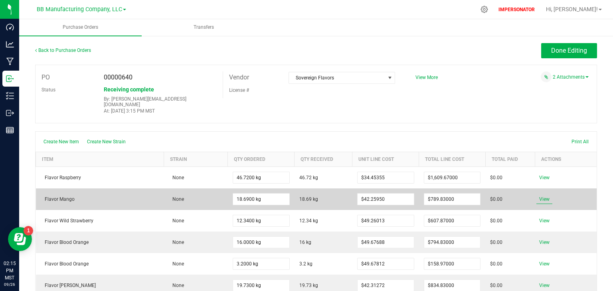
click at [541, 194] on span "View" at bounding box center [544, 199] width 16 height 10
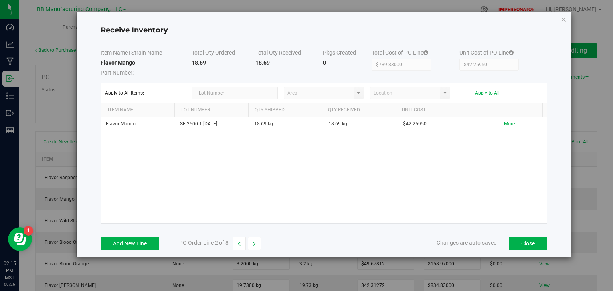
click at [564, 18] on icon "Close modal" at bounding box center [564, 19] width 6 height 10
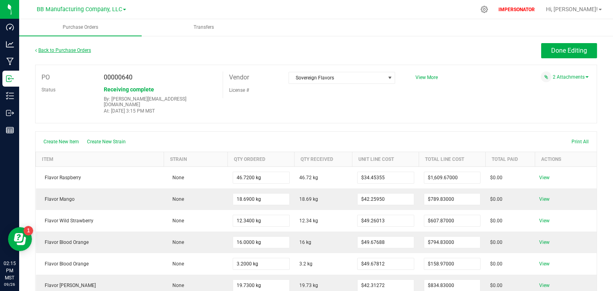
click at [44, 49] on link "Back to Purchase Orders" at bounding box center [63, 50] width 56 height 6
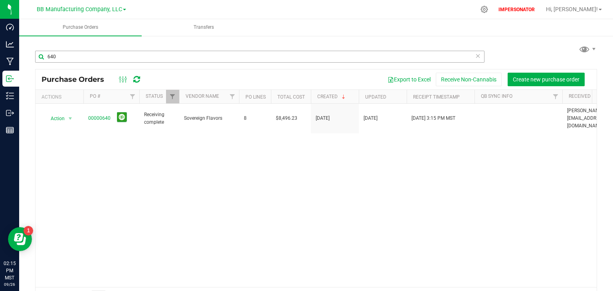
drag, startPoint x: 69, startPoint y: 50, endPoint x: 51, endPoint y: 55, distance: 18.2
click at [51, 55] on div "640" at bounding box center [316, 56] width 562 height 26
drag, startPoint x: 55, startPoint y: 56, endPoint x: 50, endPoint y: 55, distance: 4.9
click at [50, 55] on input "640" at bounding box center [259, 57] width 449 height 12
type input "638"
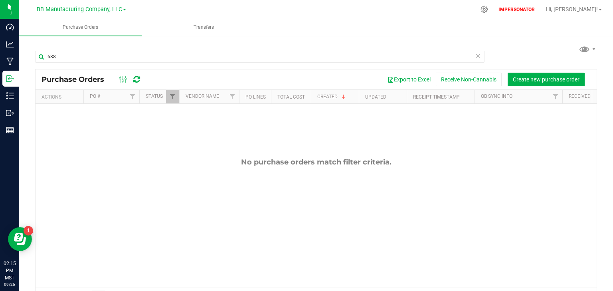
click at [422, 138] on div "No purchase orders match filter criteria." at bounding box center [316, 222] width 561 height 237
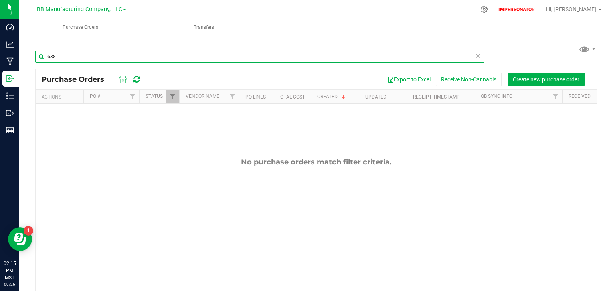
click at [58, 56] on input "638" at bounding box center [259, 57] width 449 height 12
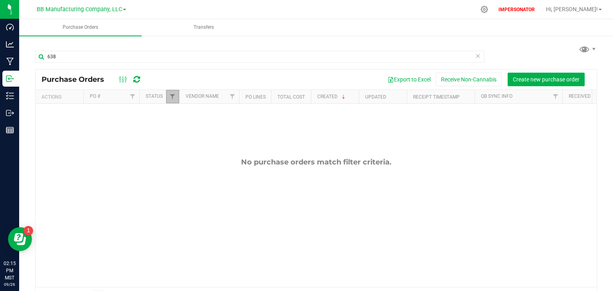
click at [168, 97] on link "Filter" at bounding box center [172, 97] width 13 height 14
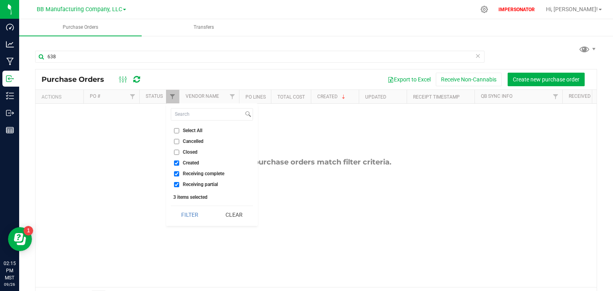
click at [177, 130] on input "Select All" at bounding box center [176, 130] width 5 height 5
checkbox input "true"
click at [192, 215] on button "Filter" at bounding box center [190, 215] width 38 height 18
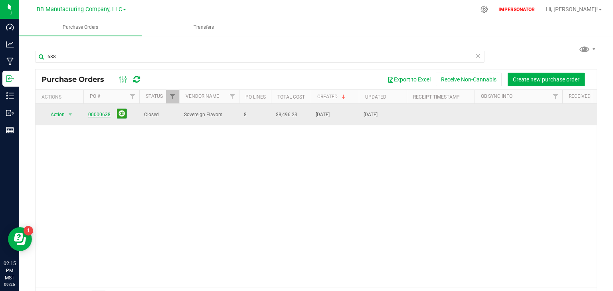
click at [103, 112] on link "00000638" at bounding box center [99, 115] width 22 height 6
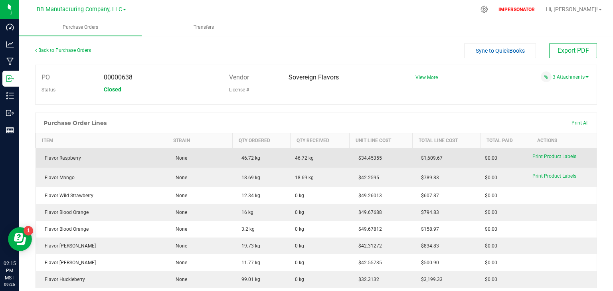
scroll to position [32, 0]
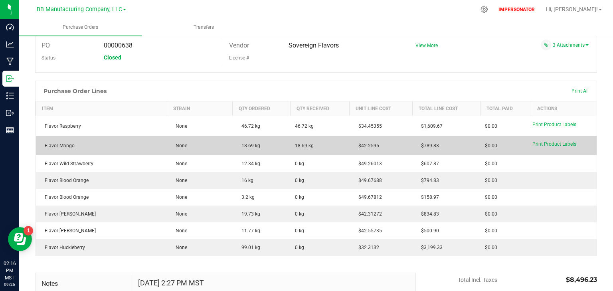
click at [121, 142] on div "Flavor Mango" at bounding box center [102, 145] width 122 height 7
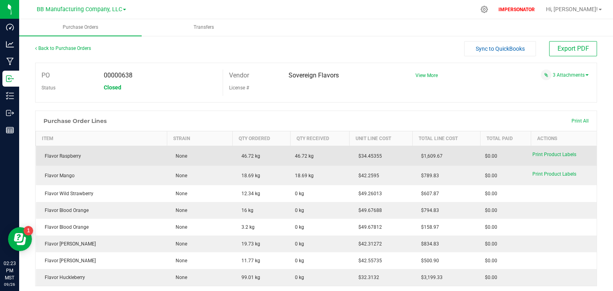
scroll to position [0, 0]
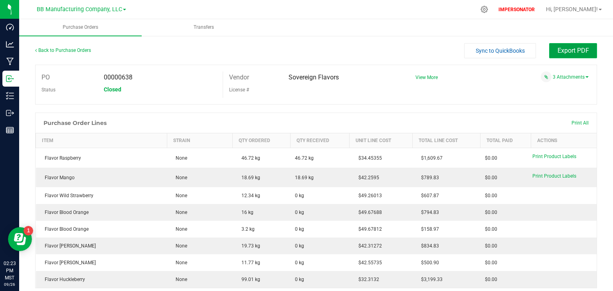
click at [559, 53] on span "Export PDF" at bounding box center [573, 51] width 32 height 8
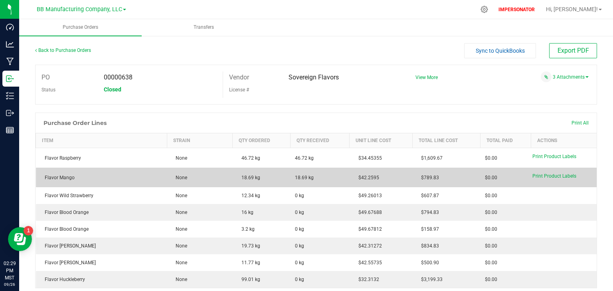
drag, startPoint x: 238, startPoint y: 179, endPoint x: 271, endPoint y: 178, distance: 33.5
click at [271, 178] on td "18.69 kg" at bounding box center [262, 178] width 58 height 20
click at [296, 177] on span "18.69 kg" at bounding box center [304, 177] width 19 height 7
drag, startPoint x: 316, startPoint y: 176, endPoint x: 282, endPoint y: 180, distance: 33.8
click at [282, 180] on purchase-order-line-row "Flavor Mango None 18.69 kg 18.69 kg $42.2595 $789.83 $0.00 Print Product Labels" at bounding box center [316, 178] width 561 height 20
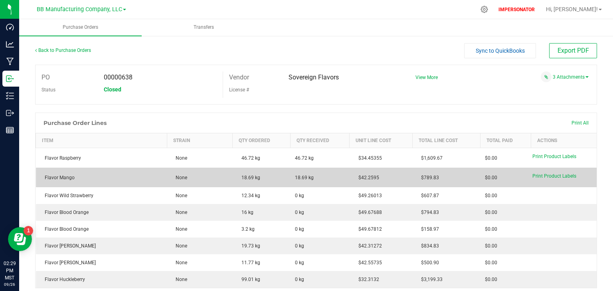
click at [67, 178] on div "Flavor Mango" at bounding box center [102, 177] width 122 height 7
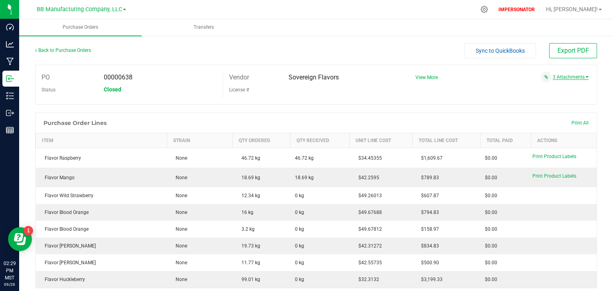
click at [562, 77] on link "3 Attachments" at bounding box center [571, 77] width 36 height 6
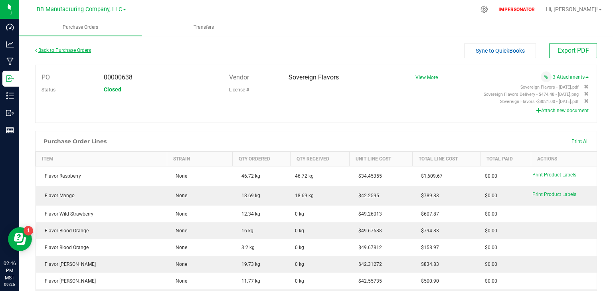
click at [62, 50] on link "Back to Purchase Orders" at bounding box center [63, 50] width 56 height 6
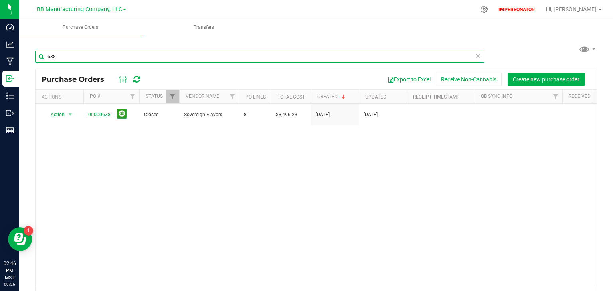
drag, startPoint x: 64, startPoint y: 57, endPoint x: 47, endPoint y: 60, distance: 17.1
click at [47, 60] on input "638" at bounding box center [259, 57] width 449 height 12
paste input "231697 04.15.2025"
click at [43, 61] on div "Purchase Orders Transfers 231697 04.15.2025 Purchase Orders Export to Excel Rec…" at bounding box center [316, 155] width 594 height 272
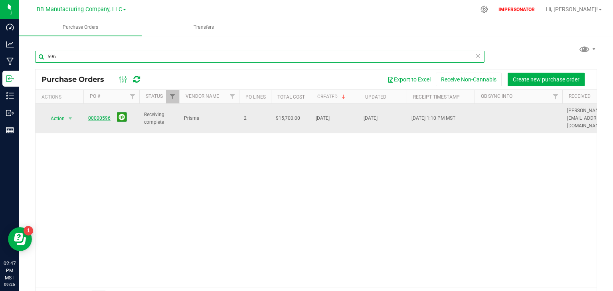
type input "596"
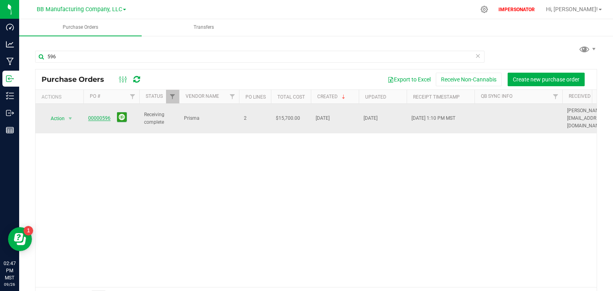
click at [97, 115] on link "00000596" at bounding box center [99, 118] width 22 height 6
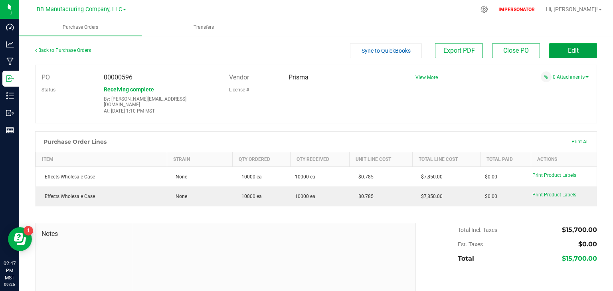
click at [568, 53] on span "Edit" at bounding box center [573, 51] width 11 height 8
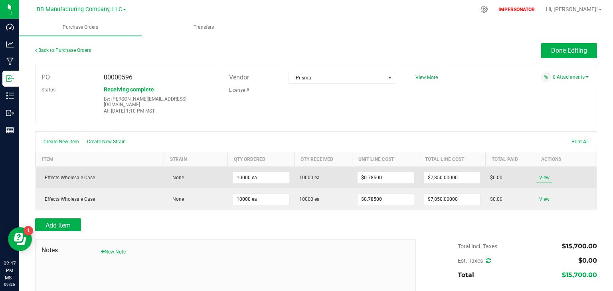
click at [540, 173] on span "View" at bounding box center [544, 178] width 16 height 10
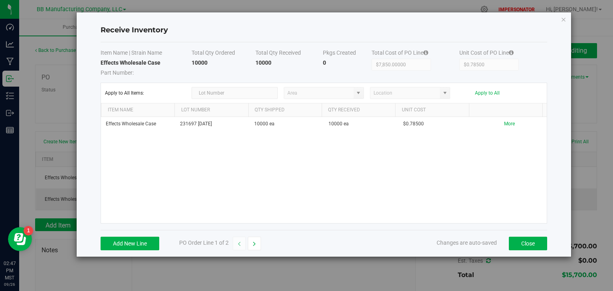
click at [562, 21] on icon "Close modal" at bounding box center [564, 19] width 6 height 10
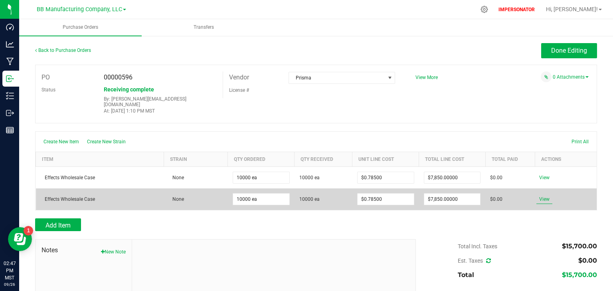
click at [539, 194] on span "View" at bounding box center [544, 199] width 16 height 10
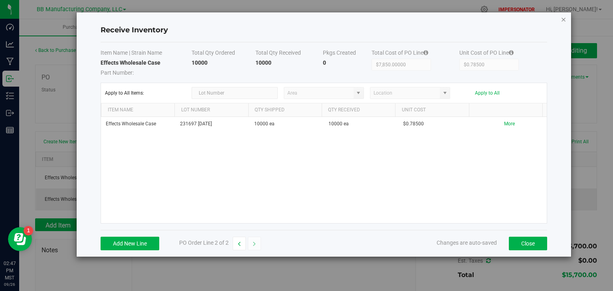
click at [563, 19] on icon "Close modal" at bounding box center [564, 19] width 6 height 10
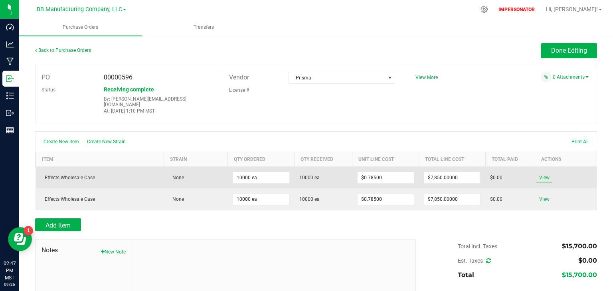
click at [539, 173] on span "View" at bounding box center [544, 178] width 16 height 10
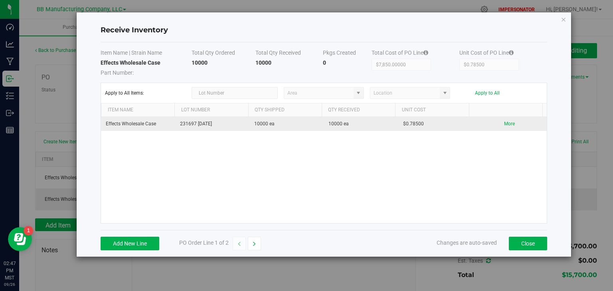
drag, startPoint x: 180, startPoint y: 124, endPoint x: 220, endPoint y: 125, distance: 40.3
click at [220, 125] on td "231697 04.15.2025" at bounding box center [212, 124] width 74 height 14
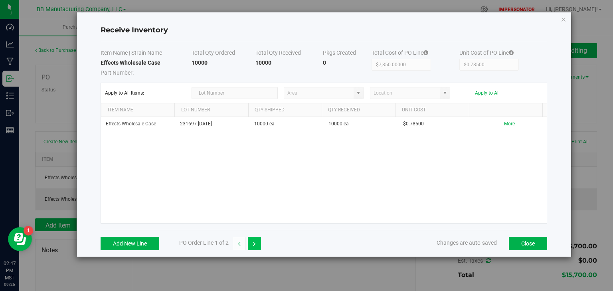
click at [255, 243] on icon "button" at bounding box center [254, 244] width 3 height 6
click at [240, 246] on icon "button" at bounding box center [239, 244] width 3 height 6
click at [255, 246] on icon "button" at bounding box center [254, 244] width 3 height 6
click at [239, 245] on icon "button" at bounding box center [239, 244] width 3 height 6
click at [564, 18] on icon "Close modal" at bounding box center [564, 19] width 6 height 10
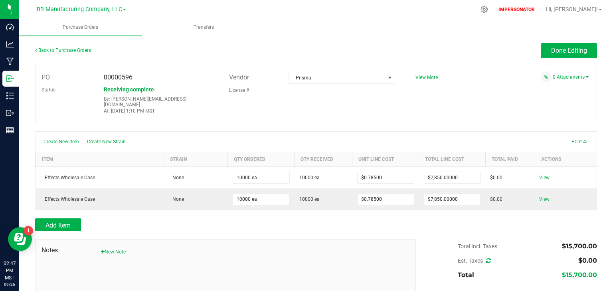
drag, startPoint x: 605, startPoint y: 0, endPoint x: 413, endPoint y: 116, distance: 223.9
click at [413, 116] on div "PO 00000596 Status Receiving complete By: randy@bakedbros.com At: Apr 15, 2025 …" at bounding box center [316, 94] width 562 height 59
